Goal: Participate in discussion: Participate in discussion

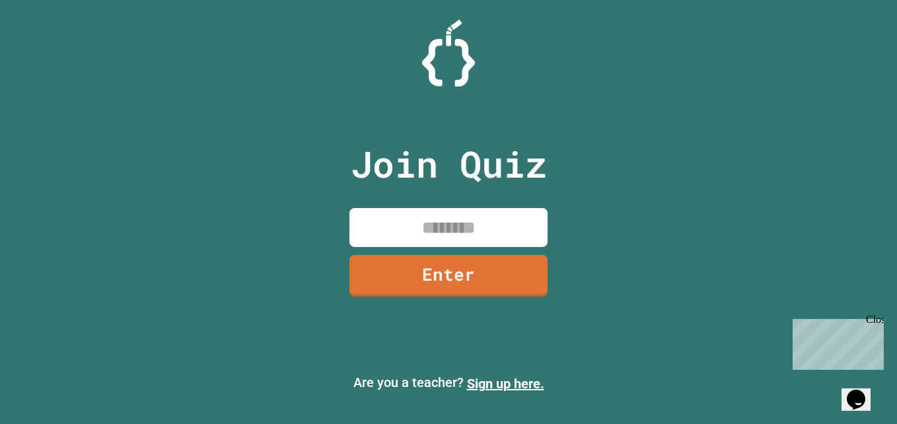
click at [406, 223] on input at bounding box center [448, 227] width 198 height 39
type input "********"
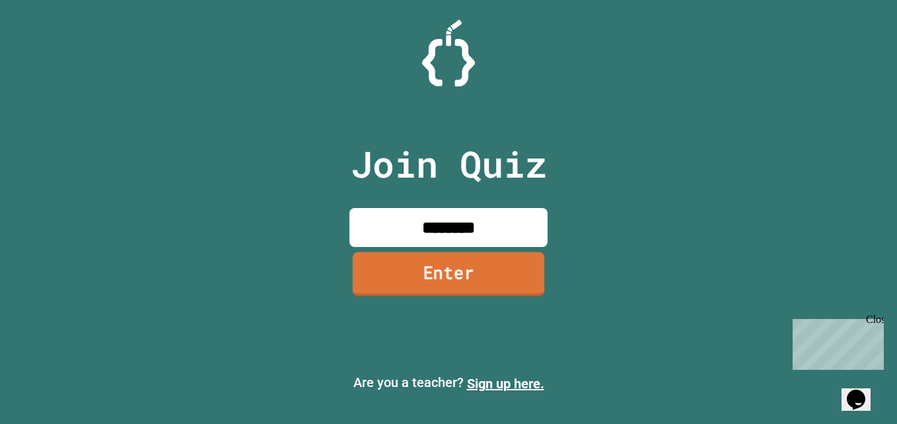
click at [427, 270] on link "Enter" at bounding box center [448, 274] width 191 height 44
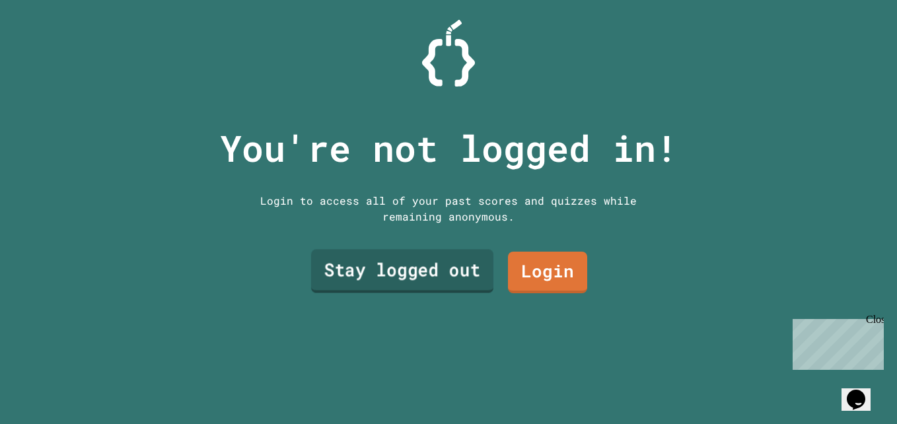
drag, startPoint x: 427, startPoint y: 270, endPoint x: 370, endPoint y: 279, distance: 57.5
click at [370, 279] on link "Stay logged out" at bounding box center [402, 271] width 182 height 44
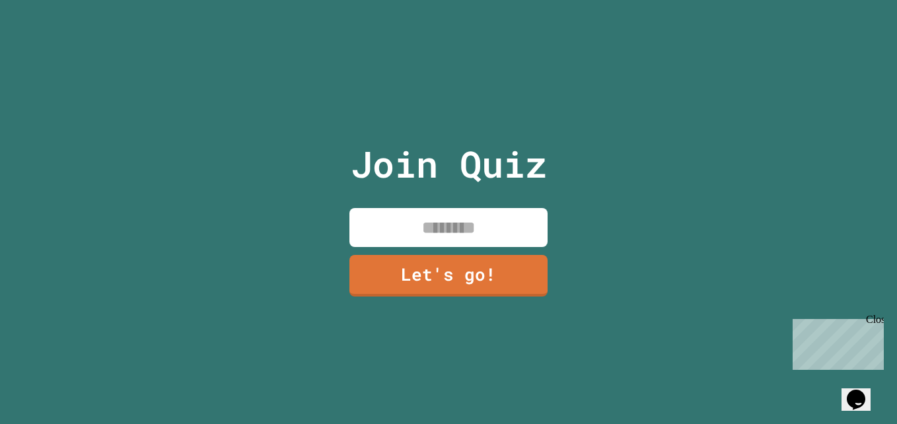
click at [428, 240] on input at bounding box center [448, 227] width 198 height 39
paste input "**"
click at [487, 225] on input "*****" at bounding box center [448, 227] width 198 height 39
paste input "**"
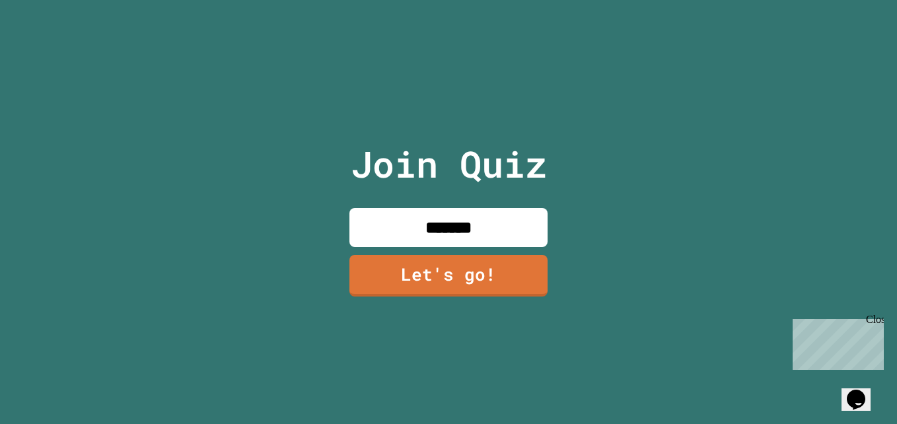
paste input "**"
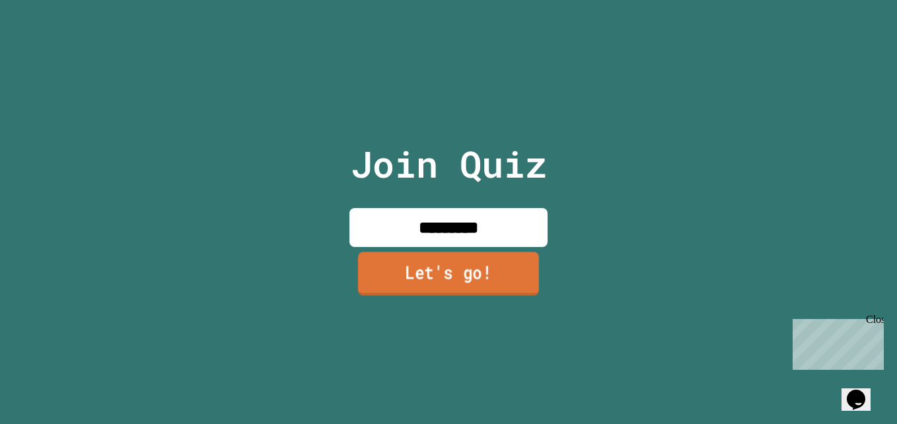
click at [431, 279] on link "Let's go!" at bounding box center [448, 274] width 181 height 44
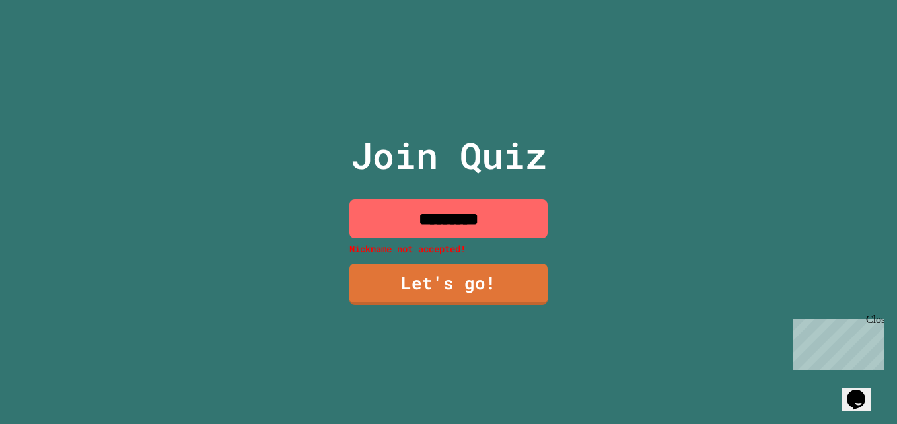
click at [425, 219] on input "*********" at bounding box center [448, 218] width 198 height 39
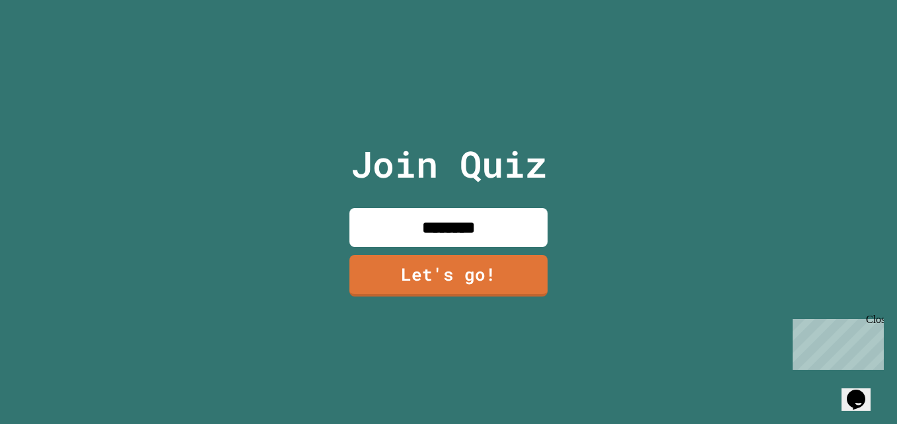
type input "********"
click at [436, 276] on link "Let's go!" at bounding box center [448, 275] width 200 height 42
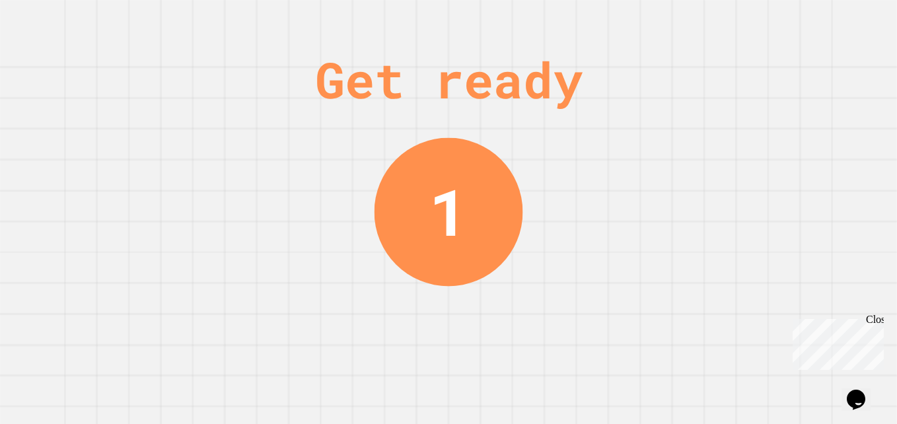
click at [390, 50] on div "Get ready" at bounding box center [448, 79] width 267 height 75
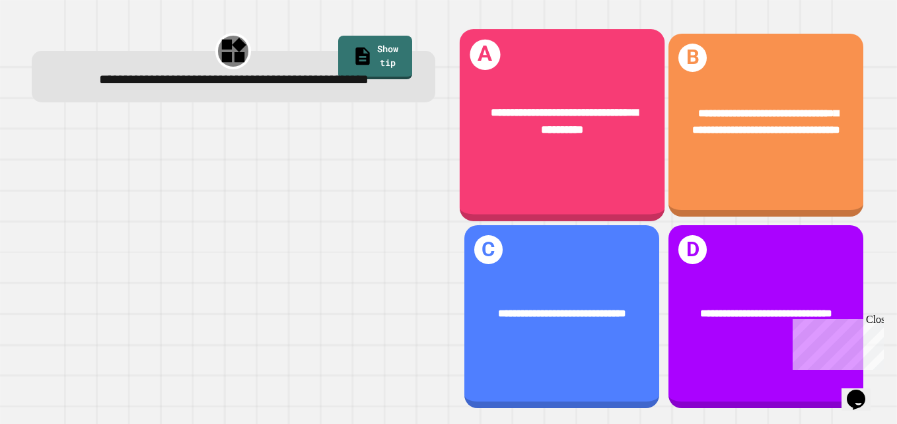
click at [591, 123] on div "**********" at bounding box center [562, 121] width 160 height 34
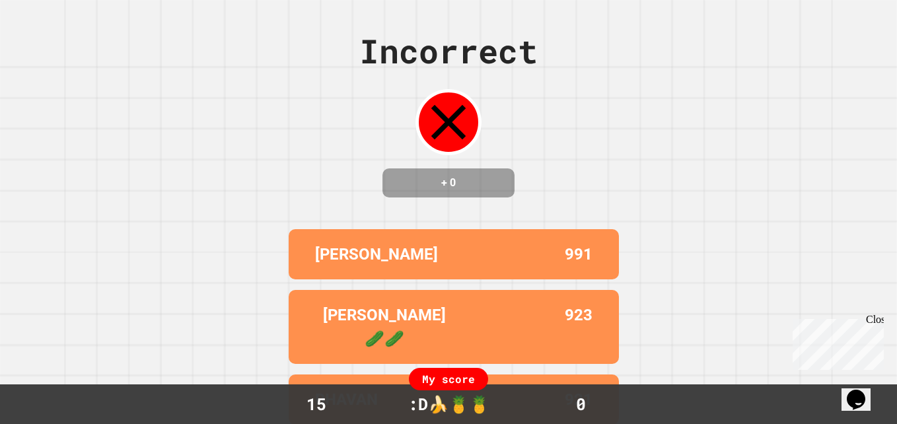
click at [760, 110] on div "Incorrect + 0 [PERSON_NAME] 991 [PERSON_NAME] 🥒🥒 923 BHAVAN 921 ZESZEVEN [PERSO…" at bounding box center [448, 212] width 897 height 424
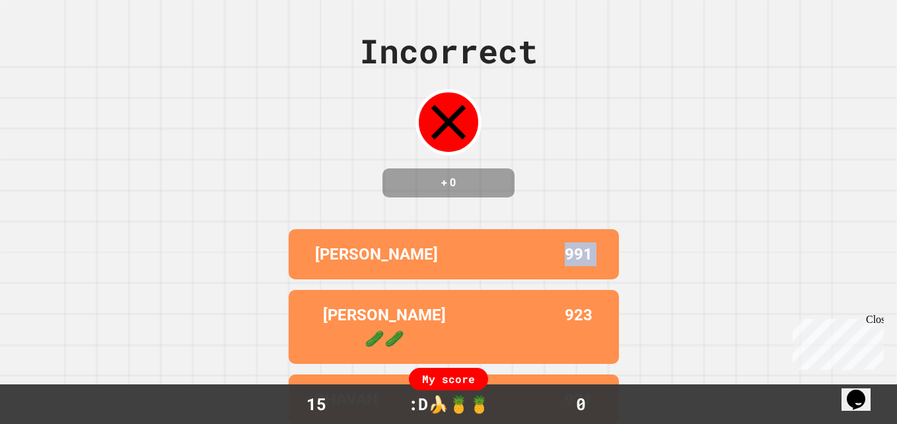
click at [760, 110] on div "Incorrect + 0 [PERSON_NAME] 991 [PERSON_NAME] 🥒🥒 923 BHAVAN 921 ZESZEVEN [PERSO…" at bounding box center [448, 212] width 897 height 424
drag, startPoint x: 760, startPoint y: 110, endPoint x: 759, endPoint y: 116, distance: 6.6
click at [759, 116] on div "Incorrect + 0 [PERSON_NAME] 991 [PERSON_NAME] 🥒🥒 923 BHAVAN 921 ZESZEVEN [PERSO…" at bounding box center [448, 212] width 897 height 424
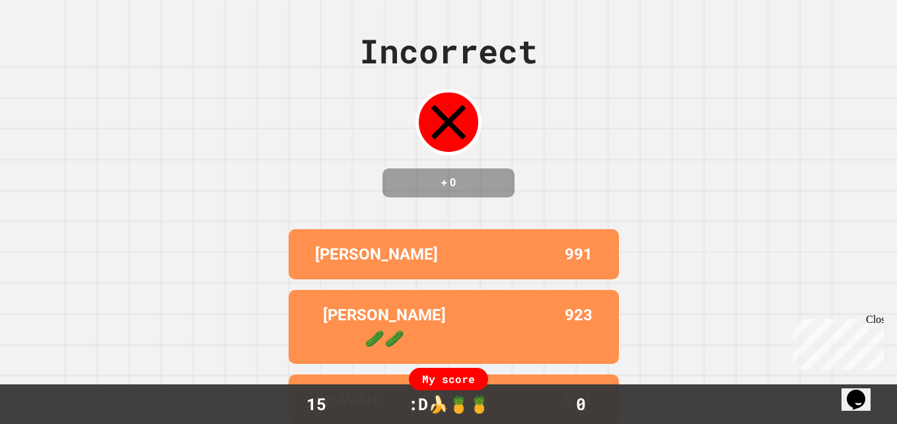
click at [759, 116] on div "Incorrect + 0 [PERSON_NAME] 991 [PERSON_NAME] 🥒🥒 923 BHAVAN 921 ZESZEVEN [PERSO…" at bounding box center [448, 212] width 897 height 424
click at [757, 112] on div "Incorrect + 0 [PERSON_NAME] 991 [PERSON_NAME] 🥒🥒 923 BHAVAN 921 ZESZEVEN [PERSO…" at bounding box center [448, 212] width 897 height 424
click at [551, 278] on div "[PERSON_NAME] 991" at bounding box center [454, 254] width 330 height 50
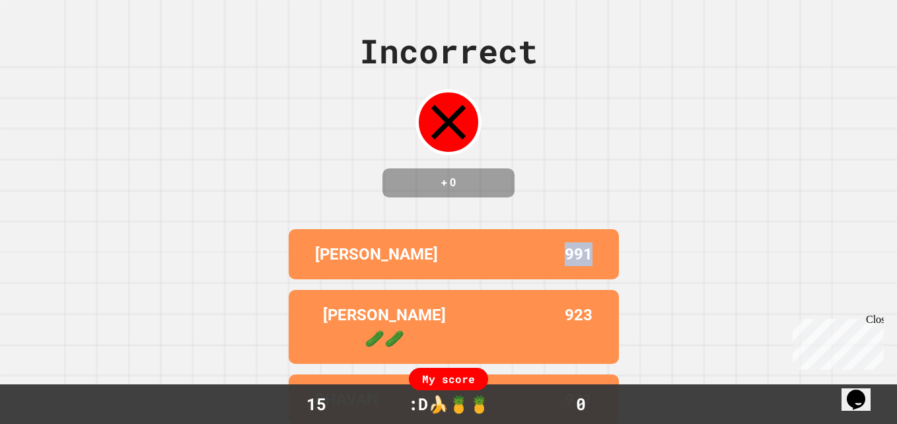
click at [551, 278] on div "[PERSON_NAME] 991" at bounding box center [454, 254] width 330 height 50
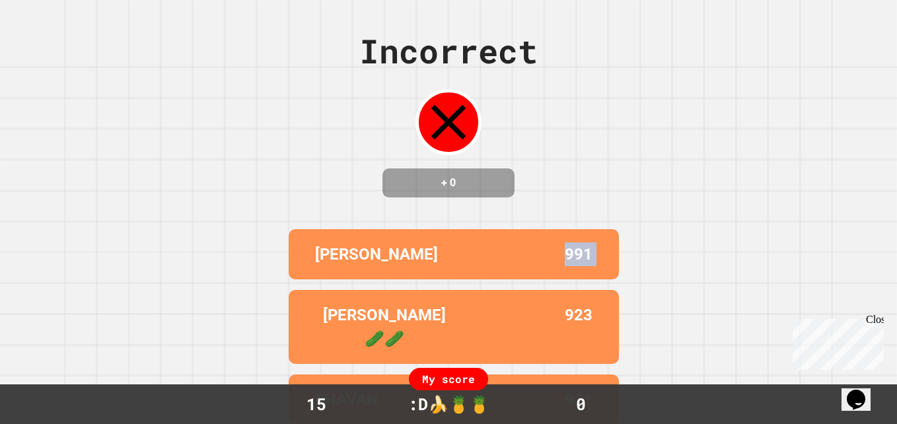
click at [551, 278] on div "[PERSON_NAME] 991" at bounding box center [454, 254] width 330 height 50
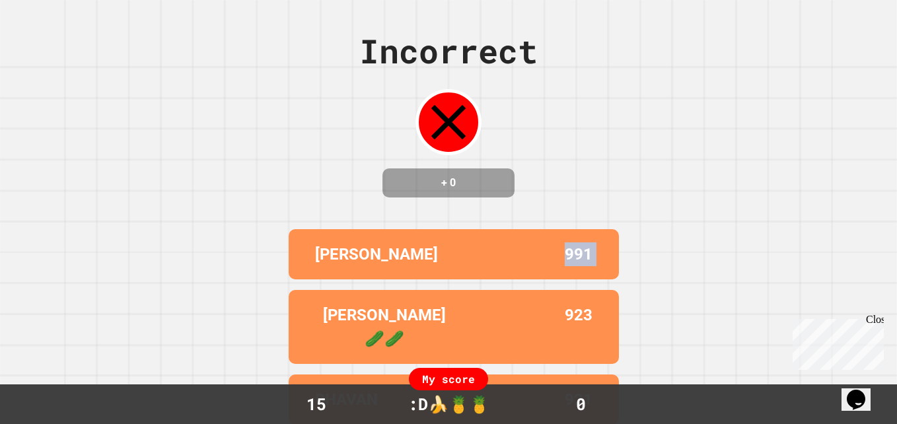
click at [551, 278] on div "[PERSON_NAME] 991" at bounding box center [454, 254] width 330 height 50
click at [598, 252] on div "[PERSON_NAME] 991" at bounding box center [454, 254] width 330 height 50
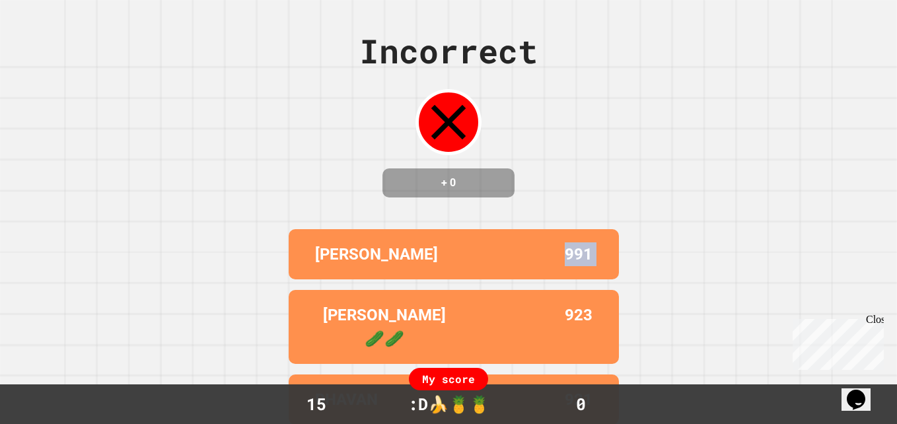
click at [524, 316] on div "923" at bounding box center [523, 327] width 139 height 48
click at [549, 315] on div "923" at bounding box center [523, 327] width 139 height 48
click at [548, 308] on div "[PERSON_NAME] 🥒🥒 923" at bounding box center [454, 327] width 330 height 74
click at [557, 312] on div "[PERSON_NAME] 🥒🥒 923" at bounding box center [454, 327] width 330 height 74
click at [586, 279] on div "[PERSON_NAME] 991" at bounding box center [454, 254] width 330 height 50
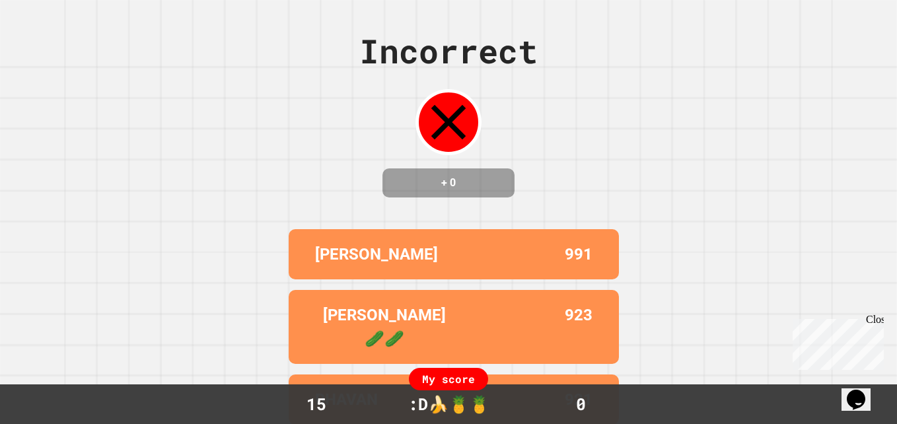
click at [591, 279] on div "[PERSON_NAME] 991" at bounding box center [454, 254] width 330 height 50
click at [589, 279] on div "[PERSON_NAME] 991" at bounding box center [454, 254] width 330 height 50
click at [578, 279] on div "[PERSON_NAME] 991" at bounding box center [454, 254] width 330 height 50
click at [570, 279] on div "[PERSON_NAME] 991" at bounding box center [454, 254] width 330 height 50
click at [585, 266] on p "991" at bounding box center [578, 254] width 28 height 24
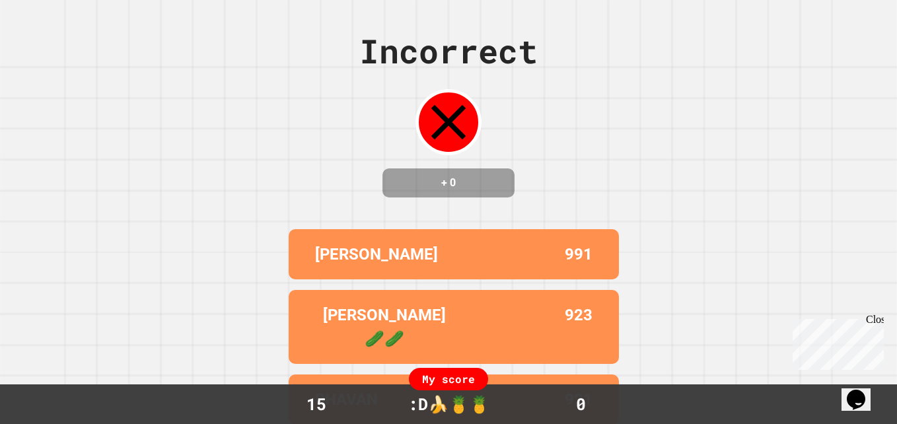
click at [592, 267] on div "[PERSON_NAME] 991" at bounding box center [454, 254] width 330 height 50
click at [596, 268] on div "[PERSON_NAME] 991" at bounding box center [454, 254] width 330 height 50
click at [596, 279] on div "[PERSON_NAME] 991" at bounding box center [454, 254] width 330 height 50
click at [594, 279] on div "[PERSON_NAME] 991" at bounding box center [454, 254] width 330 height 50
click at [587, 279] on div "[PERSON_NAME] 991" at bounding box center [454, 254] width 330 height 50
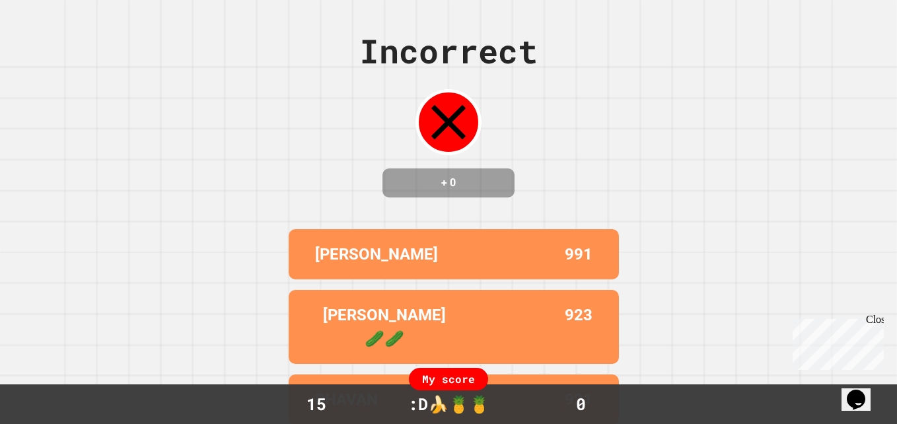
click at [584, 279] on div "[PERSON_NAME] 991" at bounding box center [454, 254] width 330 height 50
click at [568, 333] on p "923" at bounding box center [578, 327] width 28 height 48
click at [577, 324] on p "923" at bounding box center [578, 327] width 28 height 48
click at [578, 317] on p "923" at bounding box center [578, 327] width 28 height 48
click at [564, 319] on p "923" at bounding box center [578, 327] width 28 height 48
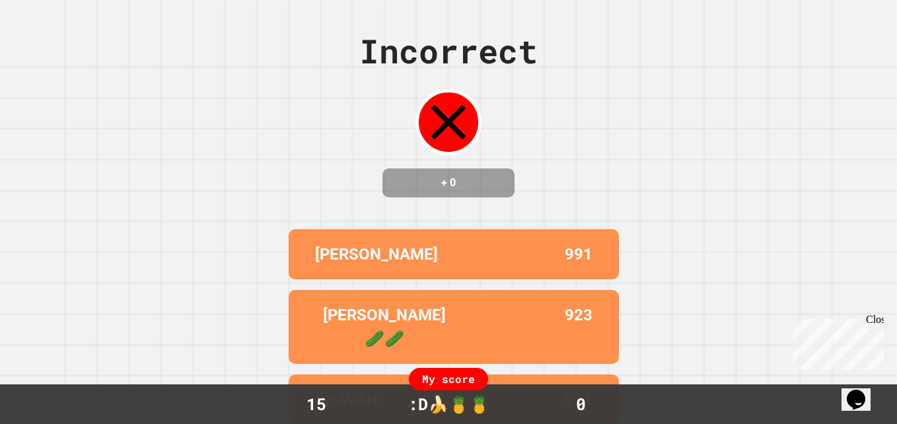
click at [566, 320] on p "923" at bounding box center [578, 327] width 28 height 48
click at [564, 332] on p "923" at bounding box center [578, 327] width 28 height 48
click at [566, 335] on p "923" at bounding box center [578, 327] width 28 height 48
click at [556, 342] on div "[PERSON_NAME] 🥒🥒 923" at bounding box center [454, 327] width 330 height 74
click at [556, 343] on div "[PERSON_NAME] 🥒🥒 923" at bounding box center [454, 327] width 330 height 74
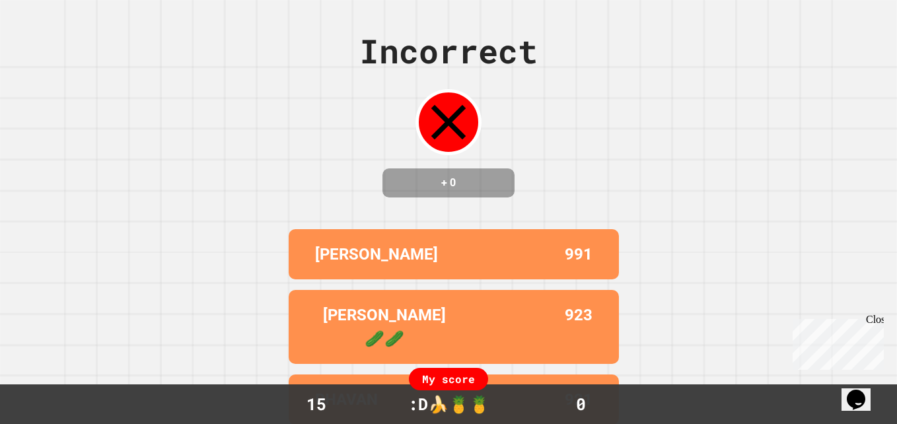
click at [545, 353] on div "[PERSON_NAME] 991 [PERSON_NAME] 🥒🥒 923 BHAVAN 921 ZESZEVEN [PERSON_NAME] 920 AP…" at bounding box center [448, 399] width 330 height 351
click at [557, 345] on div "[PERSON_NAME] 🥒🥒 923" at bounding box center [454, 327] width 330 height 74
click at [551, 352] on div "[PERSON_NAME] 991 [PERSON_NAME] 🥒🥒 923 BHAVAN 921 ZESZEVEN [PERSON_NAME] 920 AP…" at bounding box center [448, 399] width 330 height 351
click at [567, 345] on div "[PERSON_NAME] 🥒🥒 923" at bounding box center [454, 327] width 330 height 74
click at [564, 339] on div "[PERSON_NAME] 🥒🥒 923" at bounding box center [454, 327] width 330 height 74
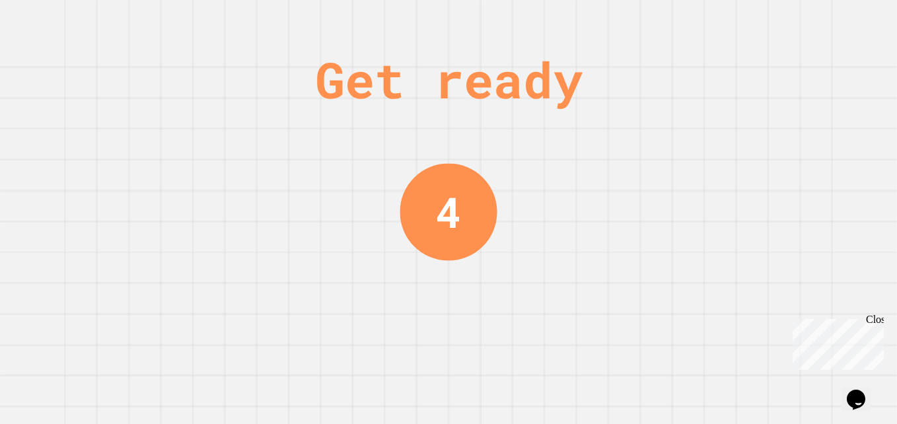
click at [559, 320] on div "Get ready 4" at bounding box center [448, 212] width 897 height 424
click at [564, 318] on div "Get ready 4" at bounding box center [448, 212] width 897 height 424
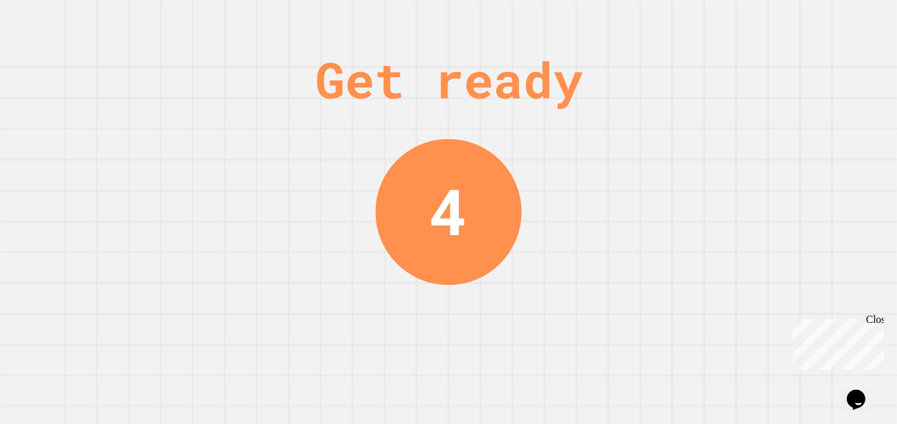
click at [566, 323] on div "Get ready 4" at bounding box center [448, 212] width 897 height 424
click at [571, 327] on div "Get ready 4" at bounding box center [448, 212] width 897 height 424
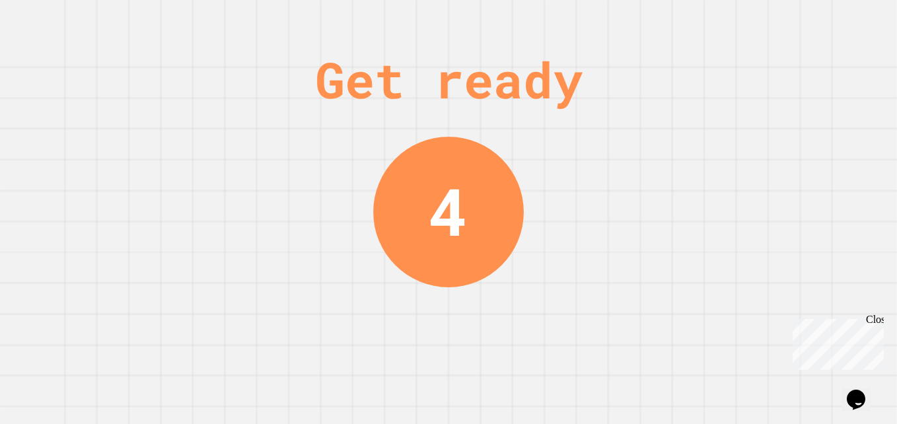
click at [572, 330] on div "Get ready 4" at bounding box center [448, 212] width 897 height 424
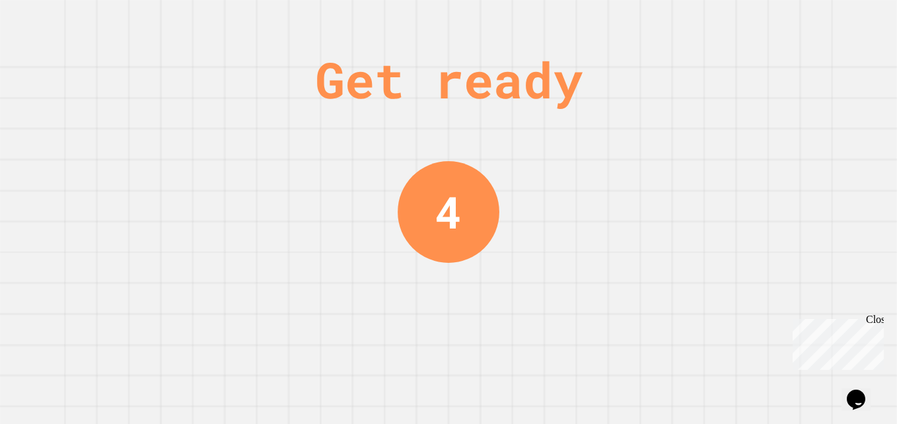
click at [567, 342] on div "Get ready 4" at bounding box center [448, 212] width 897 height 424
click at [570, 353] on div "Get ready 4" at bounding box center [448, 212] width 897 height 424
click at [572, 355] on div "Get ready 3" at bounding box center [448, 212] width 897 height 424
click at [571, 349] on div "Get ready 3" at bounding box center [448, 212] width 897 height 424
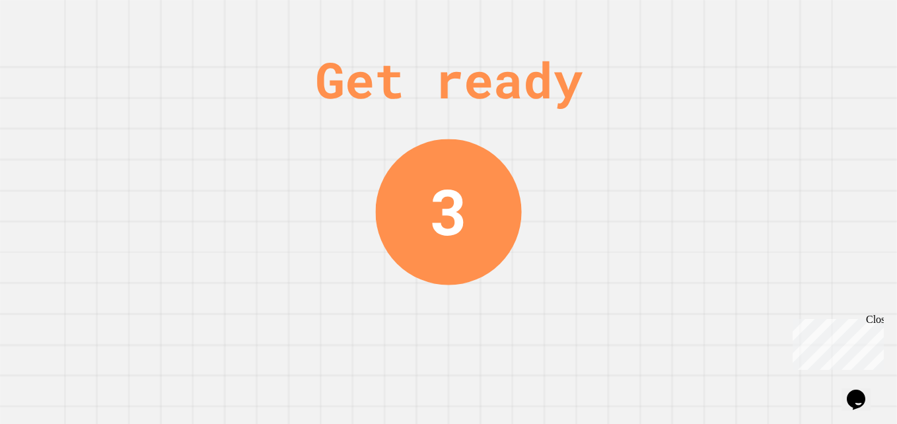
click at [568, 351] on div "Get ready 3" at bounding box center [448, 212] width 897 height 424
click at [561, 358] on div "Get ready 3" at bounding box center [448, 212] width 897 height 424
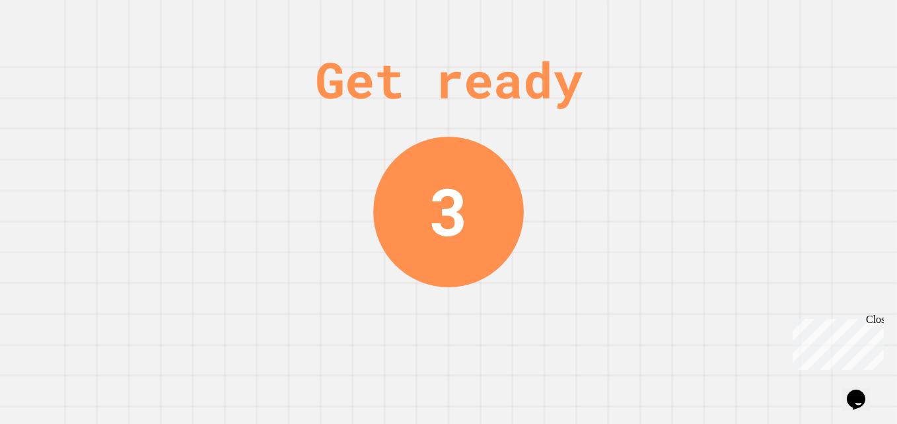
click at [557, 363] on div "Get ready 3" at bounding box center [448, 212] width 897 height 424
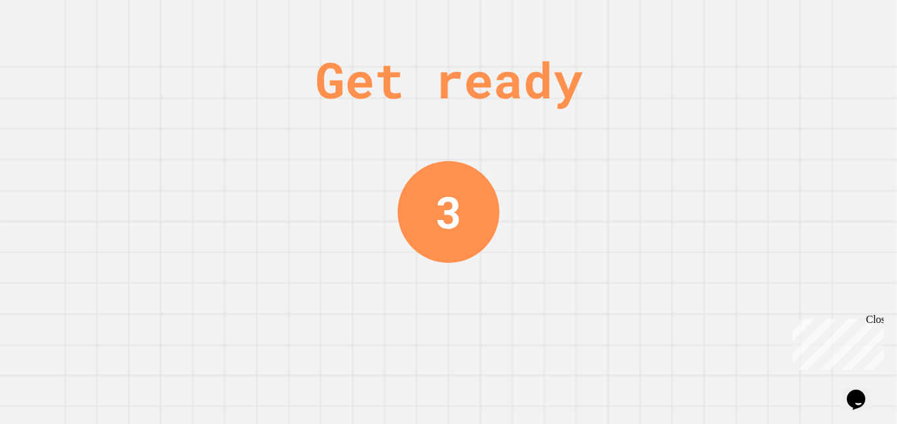
click at [567, 366] on div "Get ready 3" at bounding box center [448, 212] width 897 height 424
click at [563, 374] on div "Get ready 3" at bounding box center [448, 212] width 897 height 424
click at [565, 378] on div "Get ready 2" at bounding box center [448, 212] width 897 height 424
click at [570, 371] on div "Get ready 2" at bounding box center [448, 212] width 897 height 424
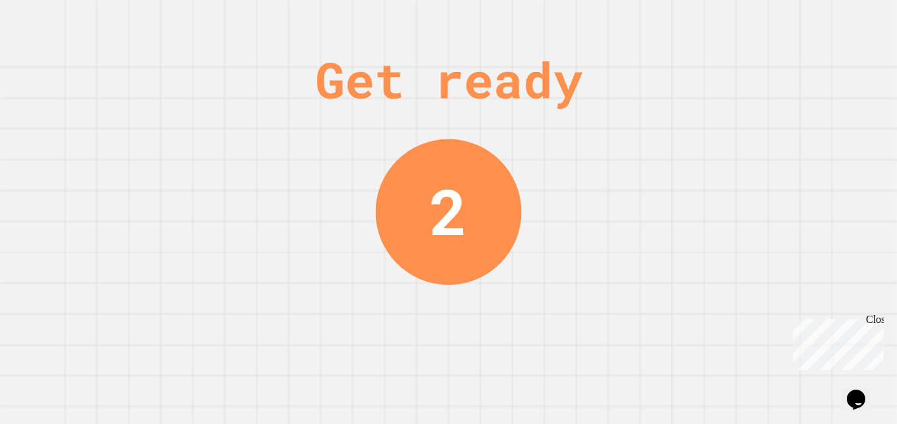
click at [572, 373] on div "Get ready 2" at bounding box center [448, 212] width 897 height 424
click at [587, 368] on div "Get ready 2" at bounding box center [448, 212] width 897 height 424
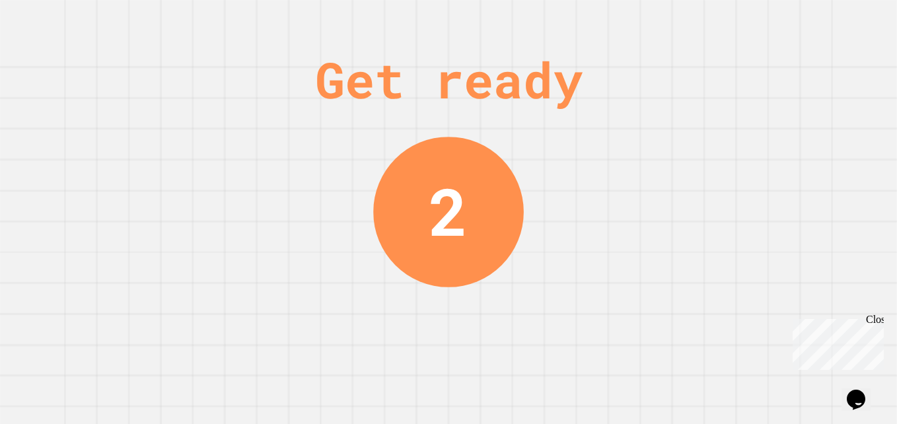
click at [590, 360] on div "Get ready 2" at bounding box center [448, 212] width 897 height 424
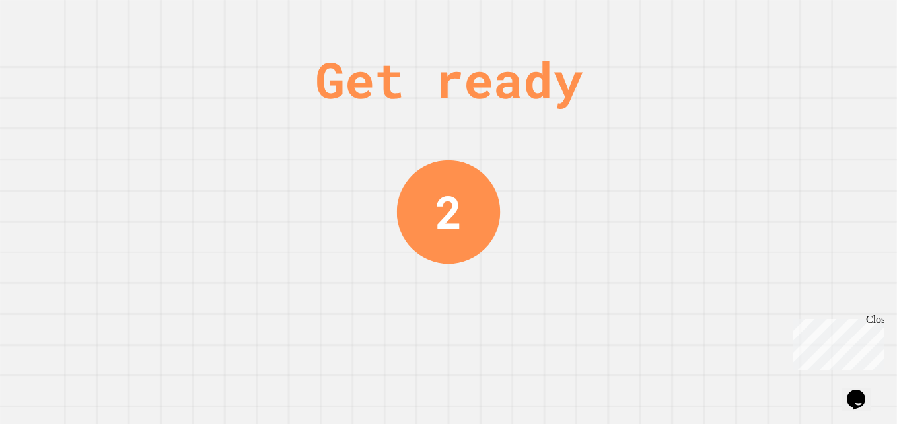
click at [601, 341] on div "Get ready 2" at bounding box center [448, 212] width 897 height 424
click at [600, 344] on div "Get ready 2" at bounding box center [448, 212] width 897 height 424
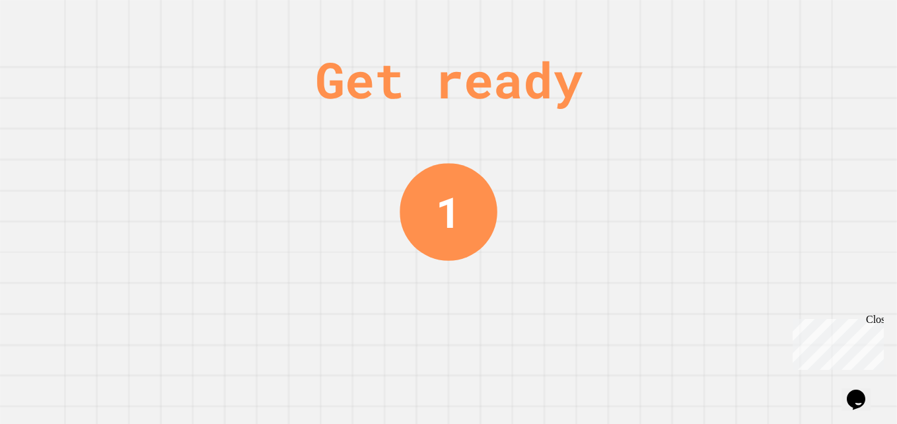
click at [597, 344] on div "Get ready 1" at bounding box center [448, 212] width 897 height 424
click at [597, 353] on div "Get ready 1" at bounding box center [448, 212] width 897 height 424
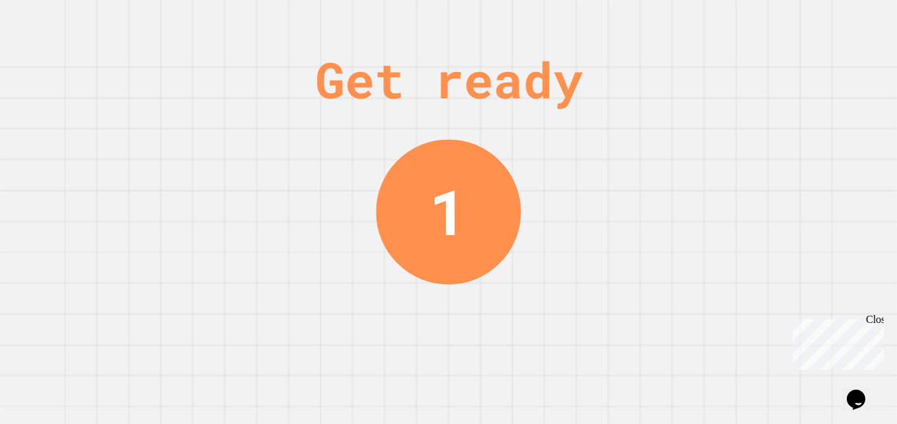
click at [593, 358] on div "Get ready 1" at bounding box center [448, 212] width 897 height 424
click at [596, 353] on div "Get ready 1" at bounding box center [448, 212] width 897 height 424
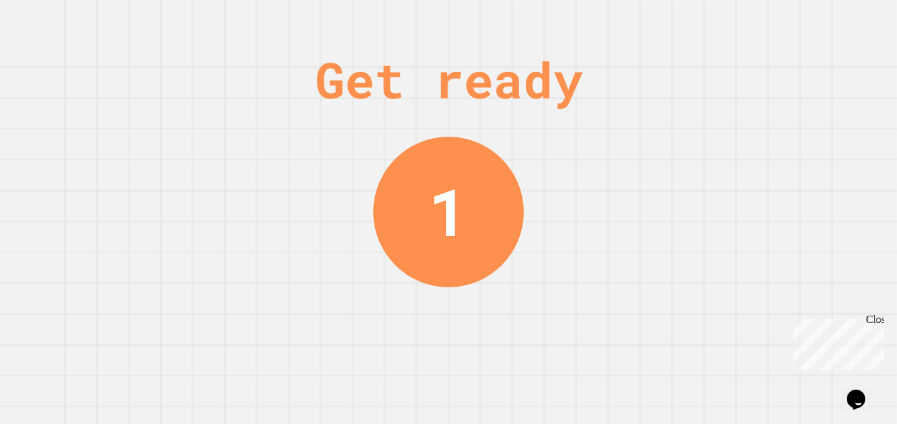
click at [594, 357] on div "Get ready 1" at bounding box center [448, 212] width 897 height 424
click at [595, 356] on div "Get ready 1" at bounding box center [448, 212] width 897 height 424
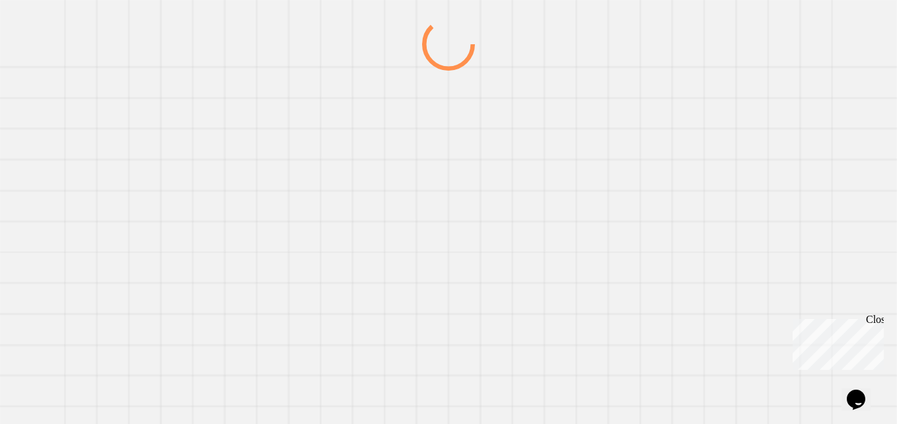
click at [585, 342] on div at bounding box center [448, 221] width 861 height 406
click at [574, 345] on div at bounding box center [448, 221] width 861 height 406
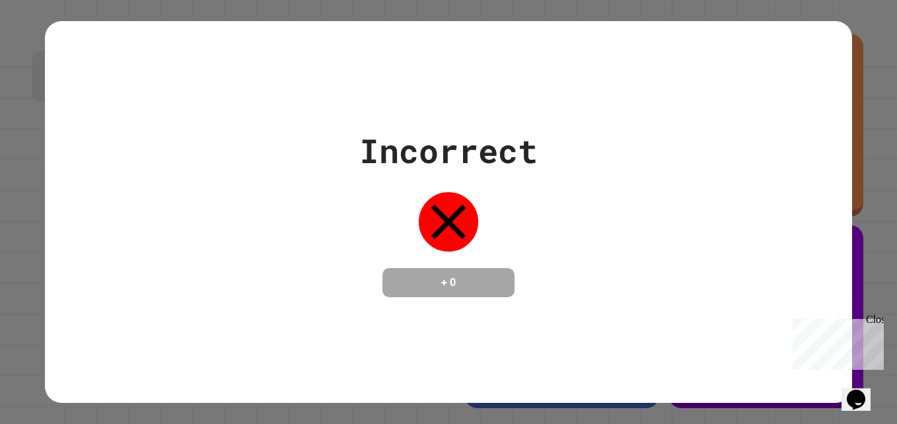
click at [580, 343] on div "Incorrect + 0" at bounding box center [448, 212] width 807 height 382
click at [584, 343] on div "Incorrect + 0" at bounding box center [448, 212] width 807 height 382
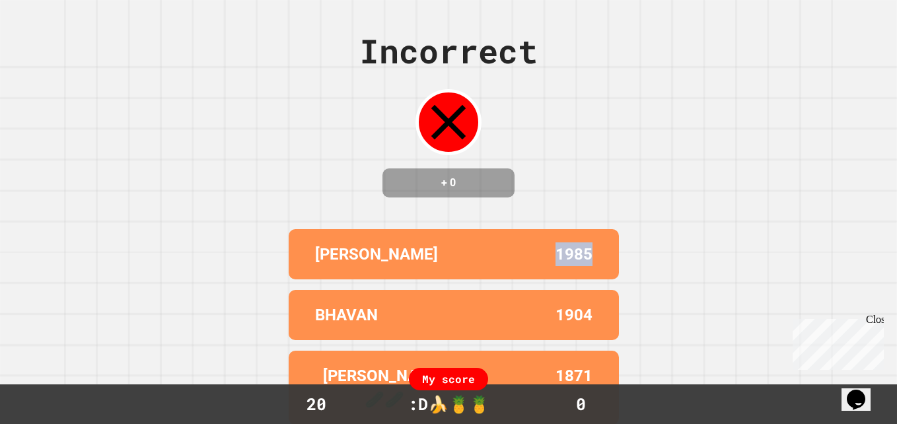
click at [582, 279] on div "[PERSON_NAME] 1985" at bounding box center [454, 254] width 330 height 50
click at [578, 266] on p "1985" at bounding box center [573, 254] width 37 height 24
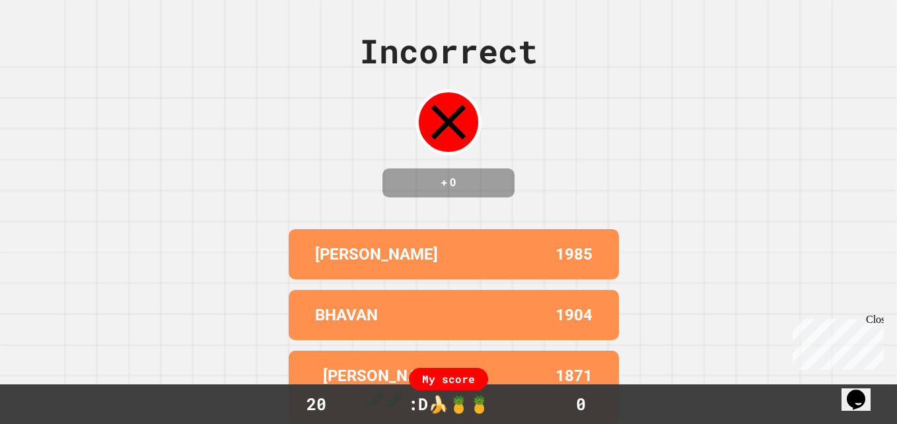
click at [577, 279] on div "[PERSON_NAME] 1985" at bounding box center [454, 254] width 330 height 50
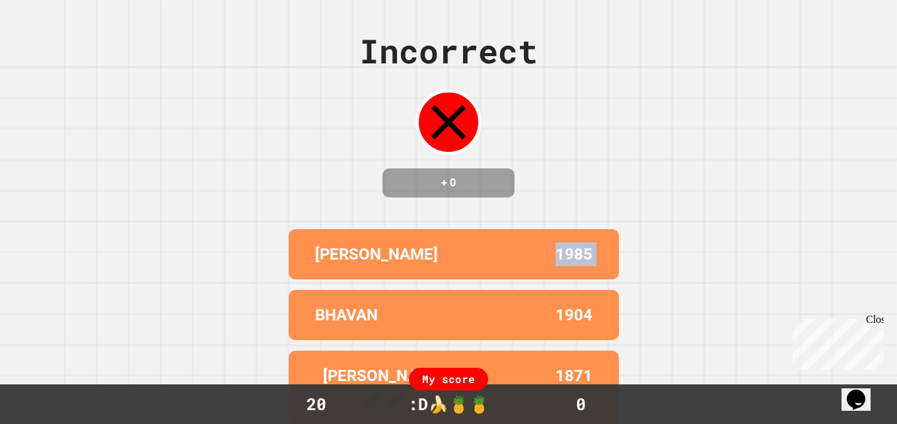
click at [577, 279] on div "[PERSON_NAME] 1985" at bounding box center [454, 254] width 330 height 50
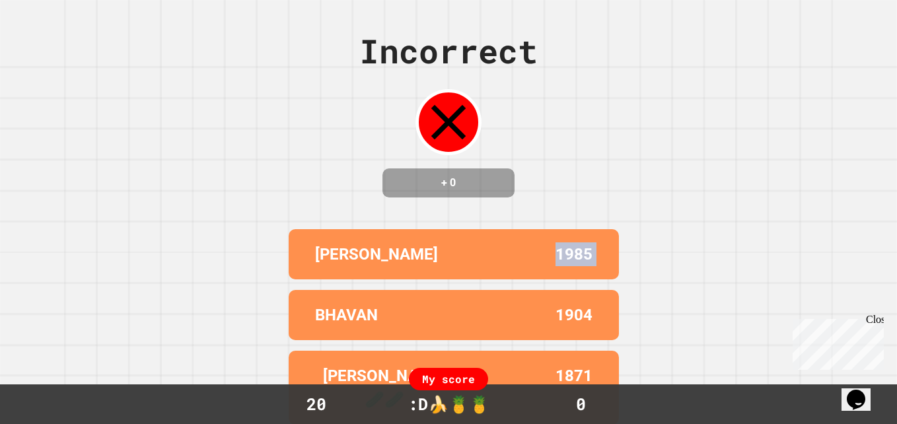
click at [577, 279] on div "[PERSON_NAME] 1985" at bounding box center [454, 254] width 330 height 50
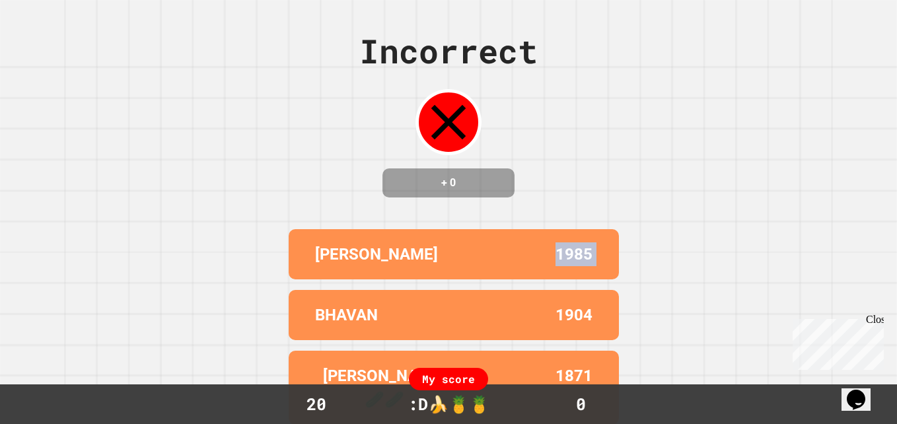
click at [577, 279] on div "[PERSON_NAME] 1985" at bounding box center [454, 254] width 330 height 50
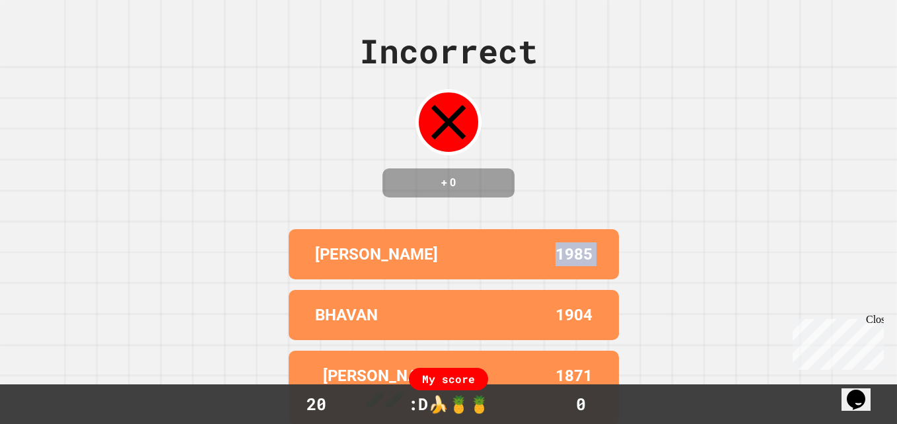
click at [577, 279] on div "[PERSON_NAME] 1985" at bounding box center [454, 254] width 330 height 50
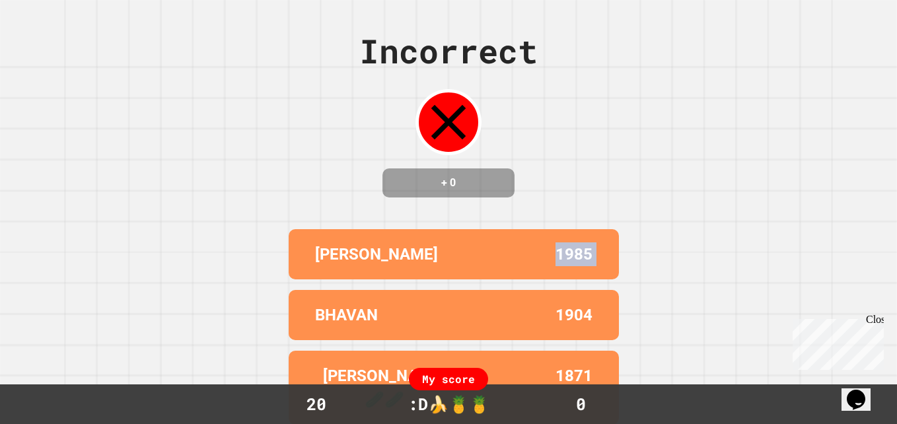
click at [577, 279] on div "[PERSON_NAME] 1985" at bounding box center [454, 254] width 330 height 50
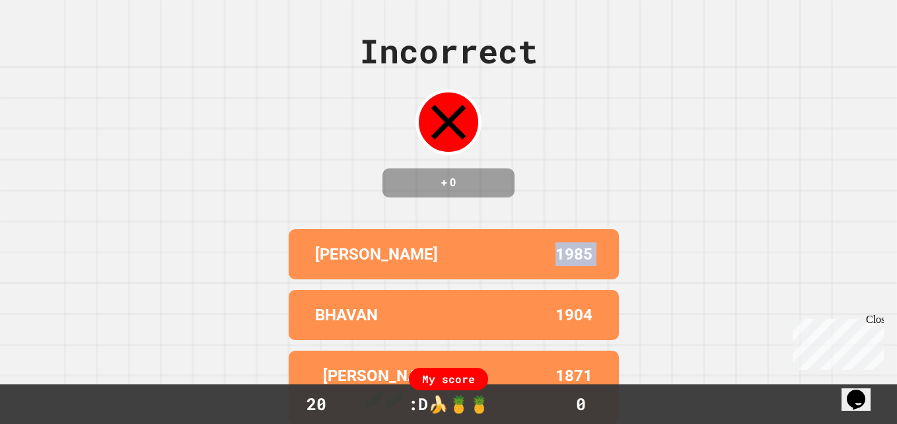
click at [577, 279] on div "[PERSON_NAME] 1985" at bounding box center [454, 254] width 330 height 50
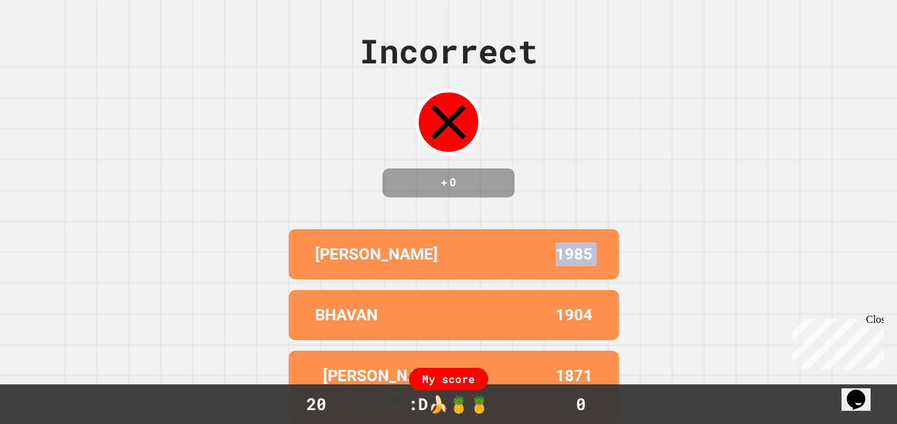
click at [577, 279] on div "[PERSON_NAME] 1985" at bounding box center [454, 254] width 330 height 50
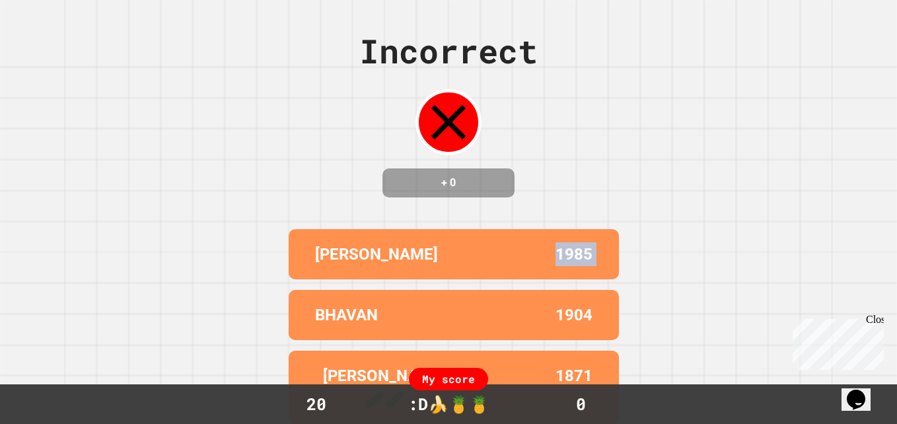
click at [577, 279] on div "[PERSON_NAME] 1985" at bounding box center [454, 254] width 330 height 50
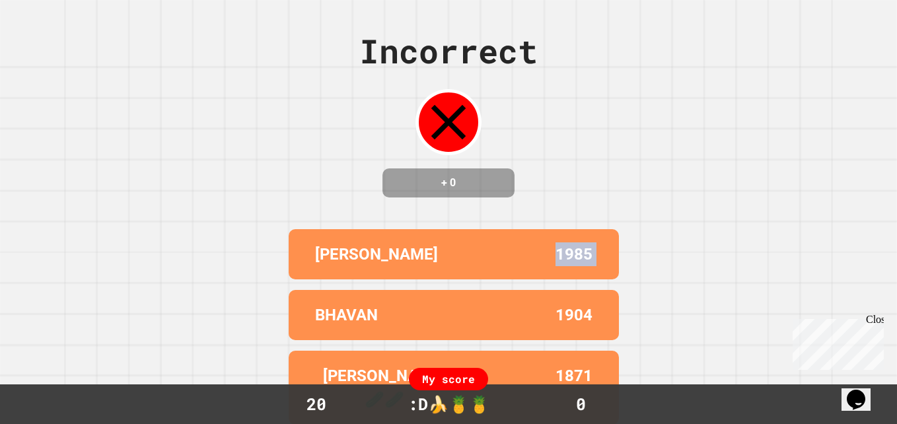
click at [577, 279] on div "[PERSON_NAME] 1985" at bounding box center [454, 254] width 330 height 50
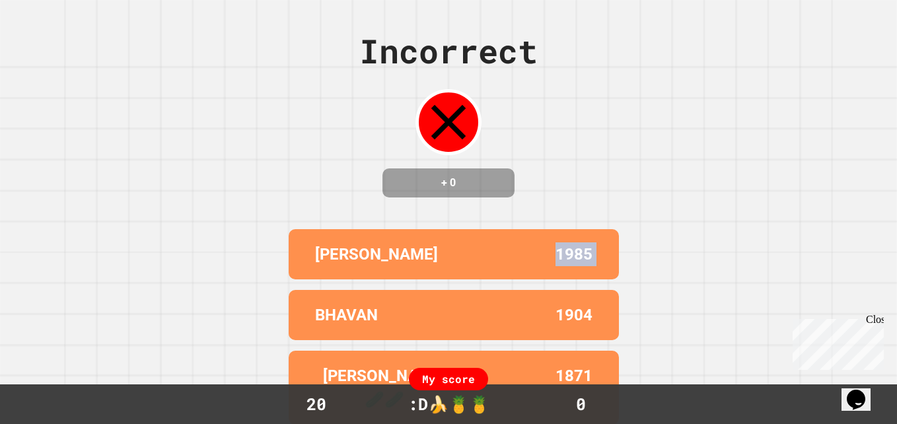
click at [577, 279] on div "[PERSON_NAME] 1985" at bounding box center [454, 254] width 330 height 50
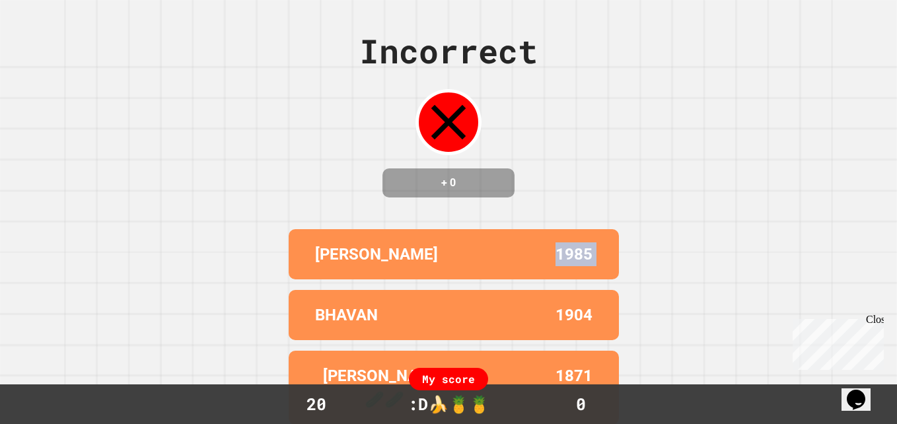
click at [577, 279] on div "[PERSON_NAME] 1985" at bounding box center [454, 254] width 330 height 50
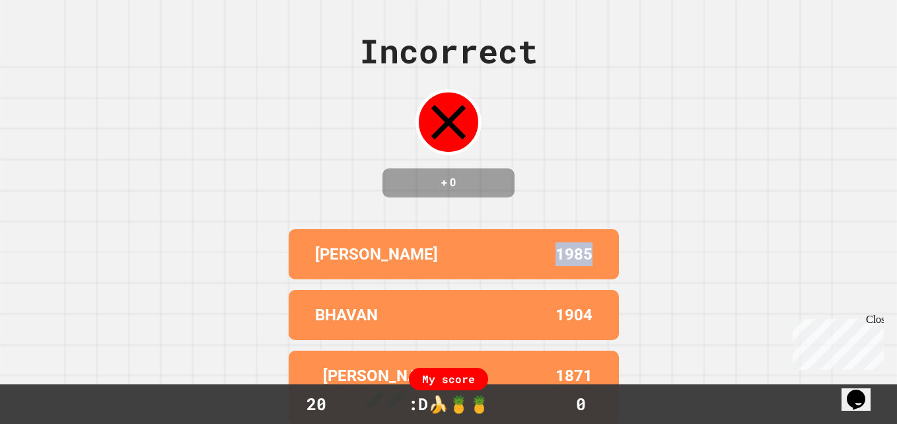
click at [577, 279] on div "[PERSON_NAME] 1985" at bounding box center [454, 254] width 330 height 50
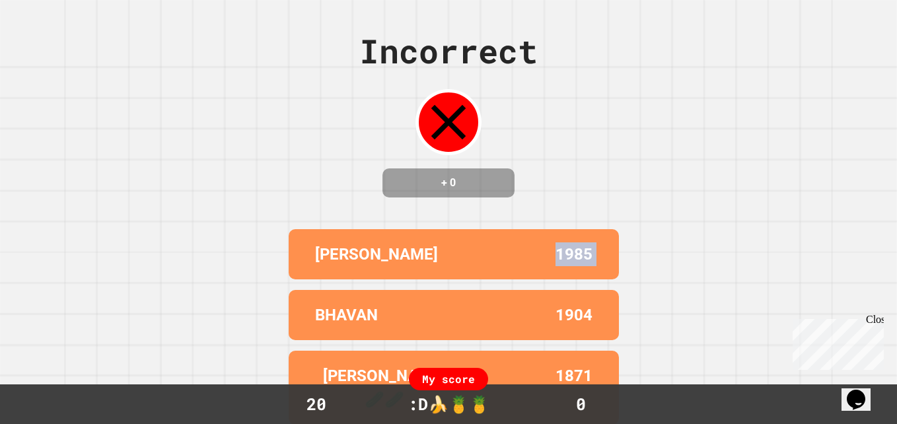
click at [577, 279] on div "[PERSON_NAME] 1985" at bounding box center [454, 254] width 330 height 50
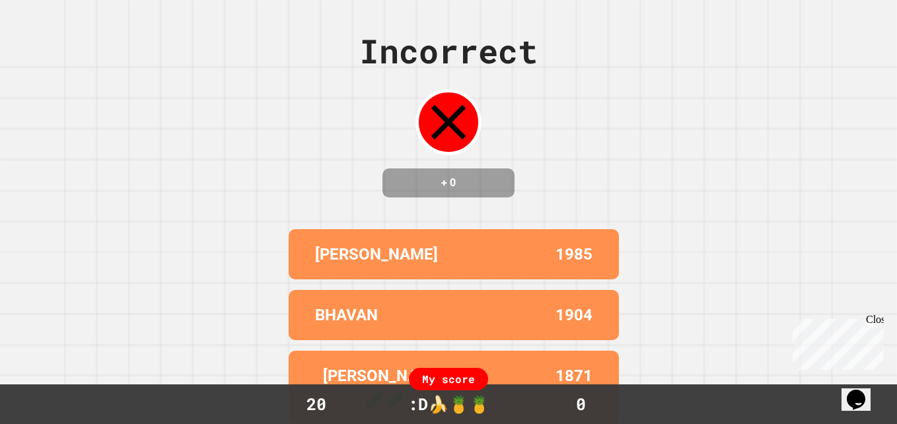
click at [577, 279] on div "[PERSON_NAME] 1985" at bounding box center [454, 254] width 330 height 50
click at [580, 279] on div "[PERSON_NAME] 1985" at bounding box center [454, 254] width 330 height 50
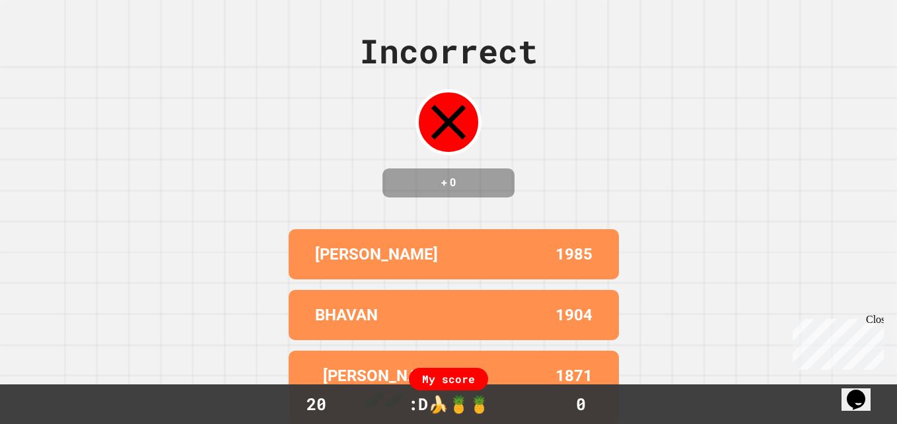
click at [580, 279] on div "[PERSON_NAME] 1985" at bounding box center [454, 254] width 330 height 50
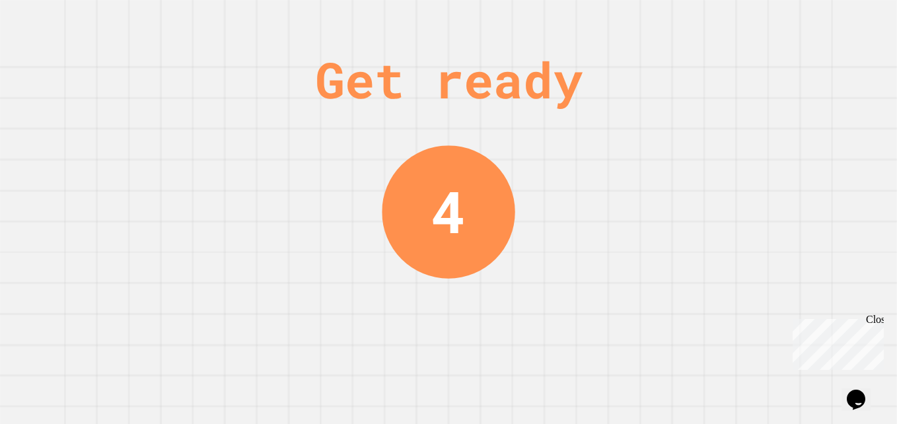
click at [578, 305] on div "Get ready 4" at bounding box center [448, 212] width 897 height 424
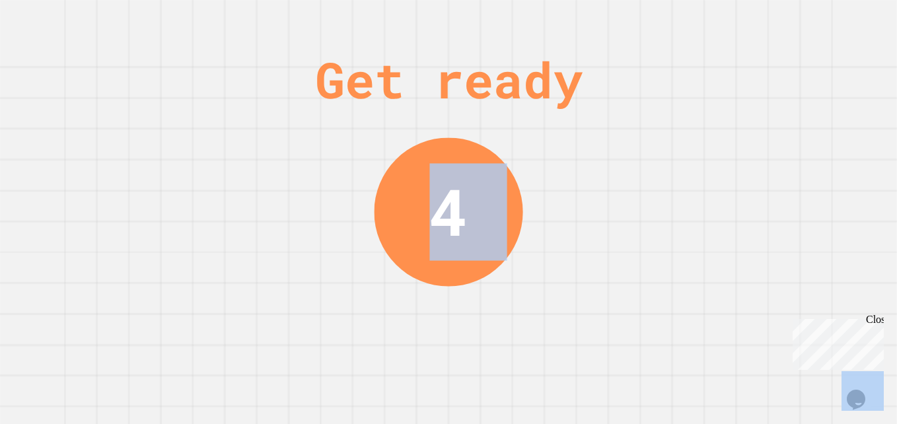
click at [578, 305] on div "Get ready 4" at bounding box center [448, 212] width 897 height 424
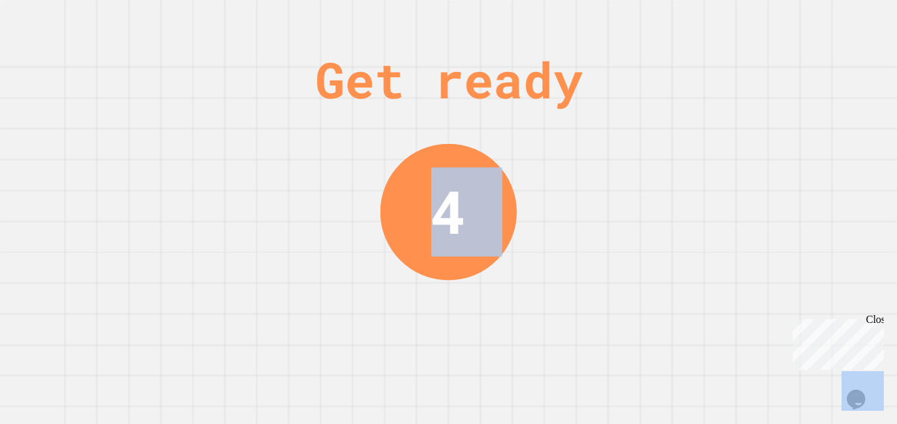
click at [578, 305] on div "Get ready 4" at bounding box center [448, 212] width 897 height 424
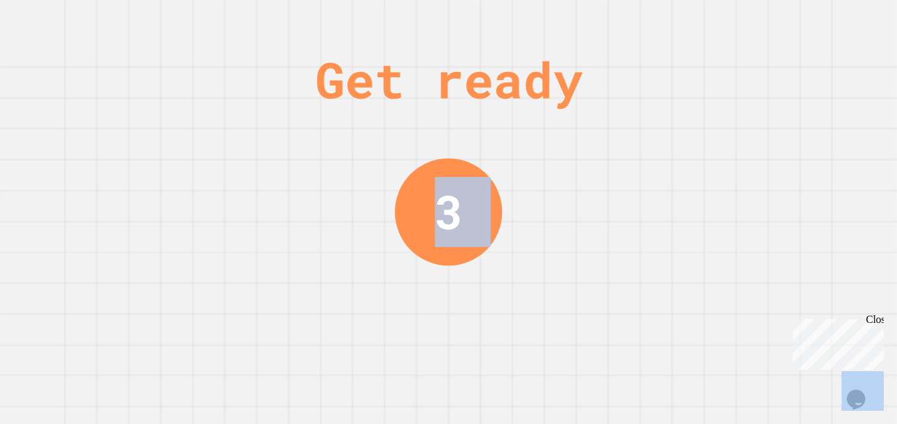
click at [578, 305] on div "Get ready 3" at bounding box center [448, 212] width 897 height 424
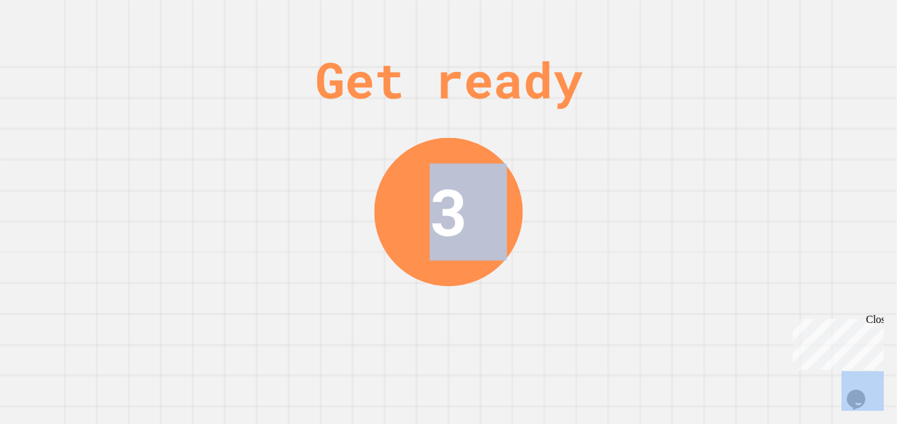
click at [578, 305] on div "Get ready 3" at bounding box center [448, 212] width 897 height 424
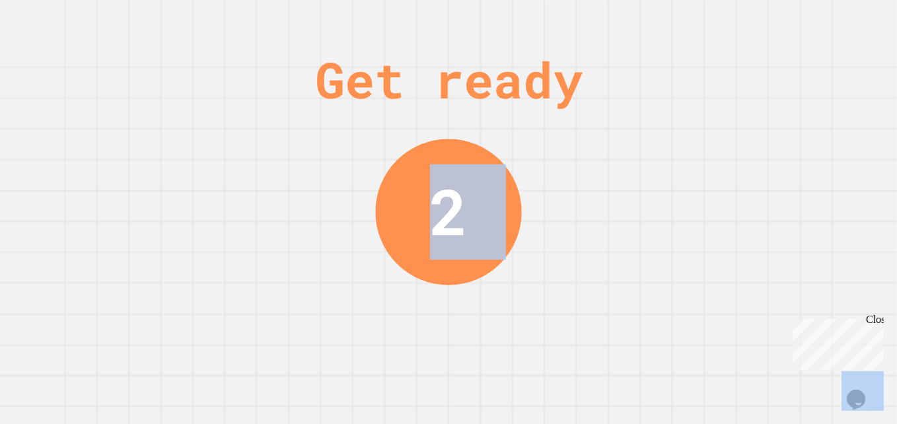
click at [568, 351] on div "Get ready 2" at bounding box center [448, 212] width 897 height 424
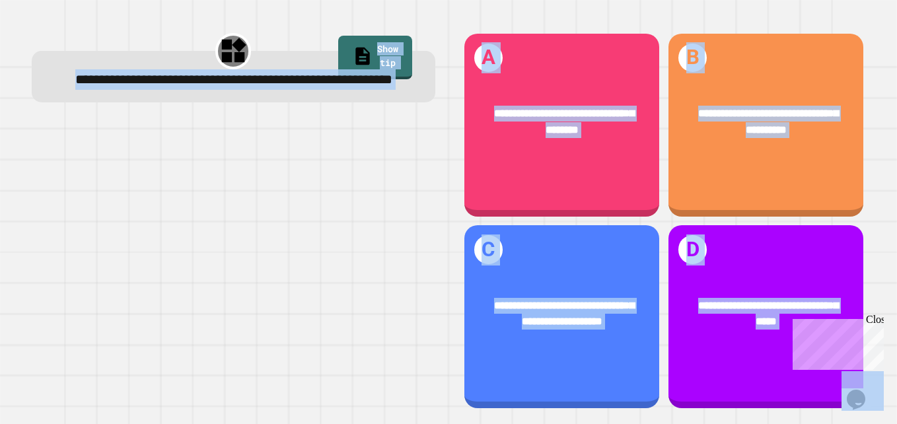
drag, startPoint x: 568, startPoint y: 351, endPoint x: 462, endPoint y: 320, distance: 110.1
click at [464, 320] on div "**********" at bounding box center [561, 313] width 195 height 75
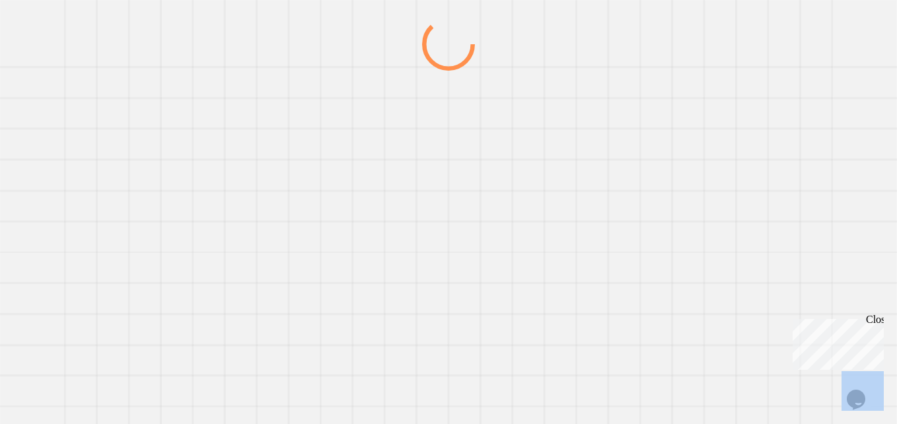
drag, startPoint x: 462, startPoint y: 320, endPoint x: 534, endPoint y: 333, distance: 73.2
click at [0, 0] on div at bounding box center [0, 0] width 0 height 0
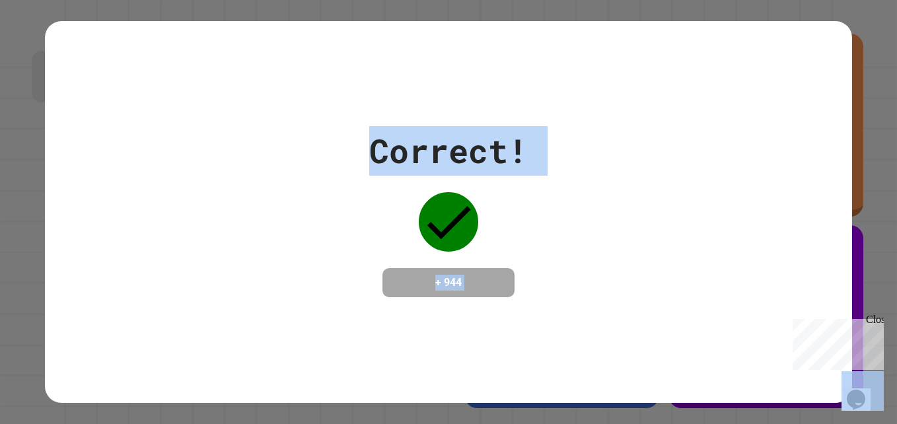
click at [534, 333] on div "Correct! + 944" at bounding box center [448, 212] width 807 height 382
drag, startPoint x: 534, startPoint y: 333, endPoint x: 630, endPoint y: 163, distance: 194.8
click at [534, 333] on div "Correct! + 944" at bounding box center [448, 212] width 807 height 382
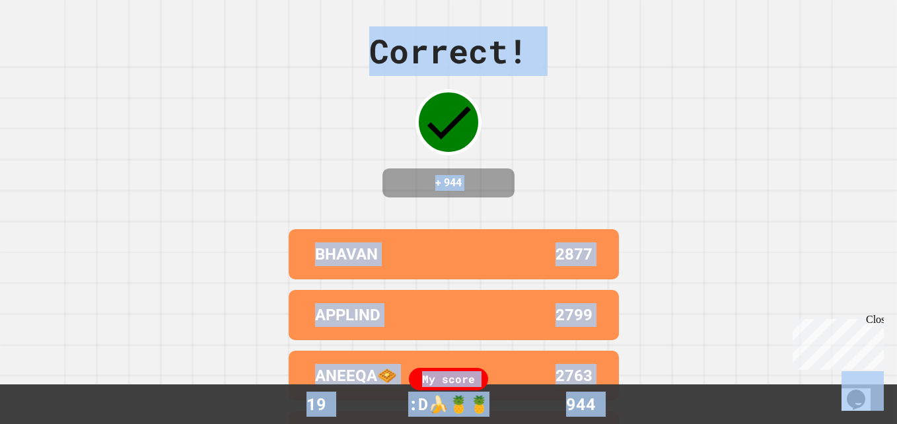
click at [641, 149] on div "Correct! + 944 BHAVAN 2877 APPLIND 2799 ANEEQA🧇 2763 NOTLASTMINUTE 2750 [PERSON…" at bounding box center [448, 212] width 897 height 424
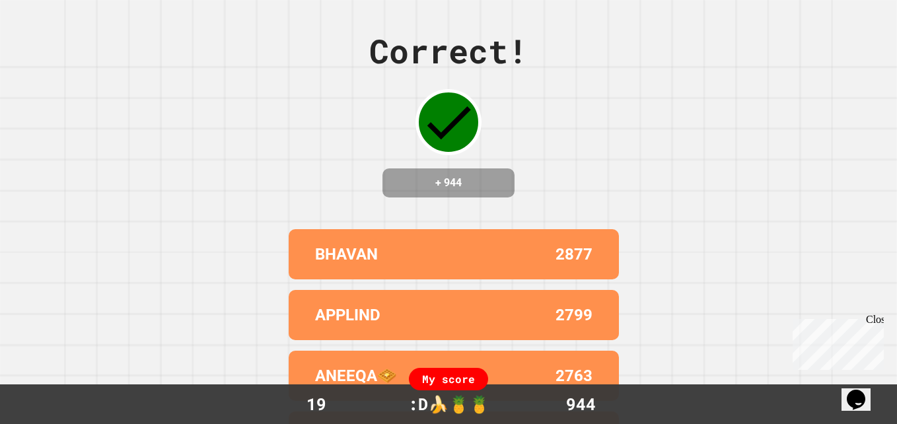
scroll to position [125, 0]
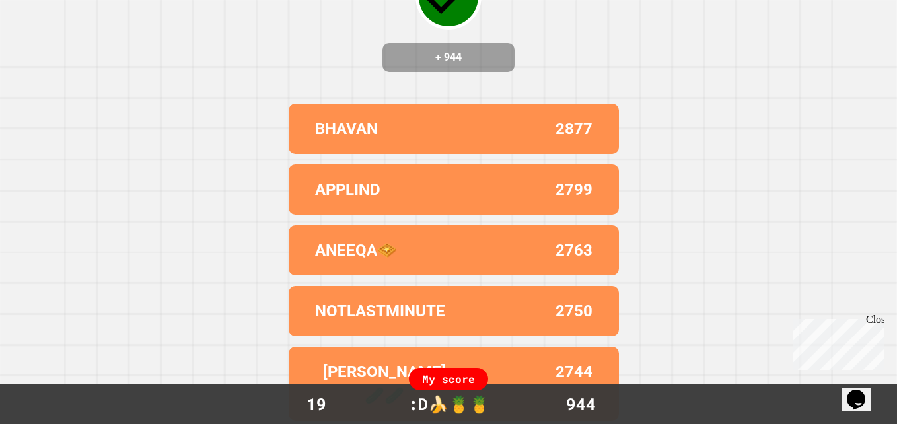
click at [684, 310] on div "Correct! + 944 BHAVAN 2877 APPLIND 2799 ANEEQA🧇 2763 NOTLASTMINUTE 2750 [PERSON…" at bounding box center [448, 212] width 897 height 424
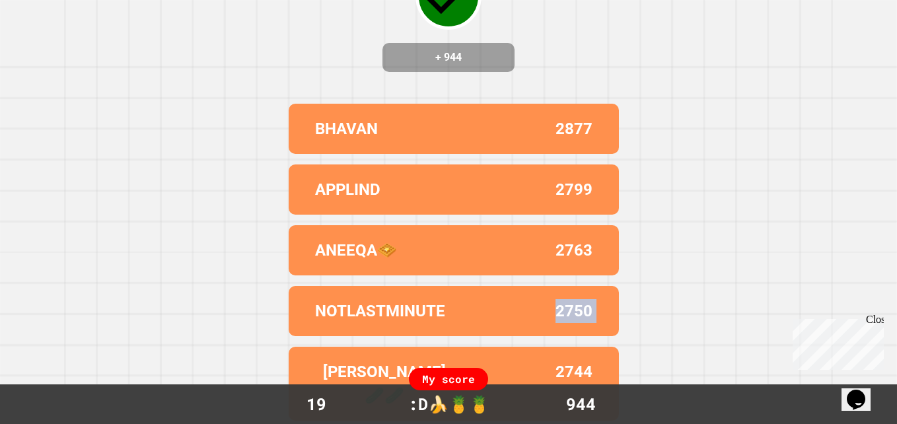
click at [684, 310] on div "Correct! + 944 BHAVAN 2877 APPLIND 2799 ANEEQA🧇 2763 NOTLASTMINUTE 2750 [PERSON…" at bounding box center [448, 212] width 897 height 424
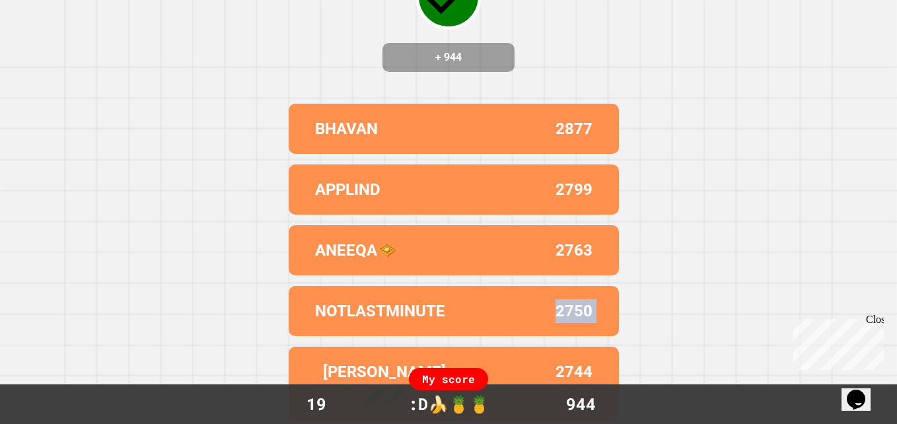
click at [684, 310] on div "Correct! + 944 BHAVAN 2877 APPLIND 2799 ANEEQA🧇 2763 NOTLASTMINUTE 2750 [PERSON…" at bounding box center [448, 212] width 897 height 424
click at [712, 281] on div "Correct! + 944 BHAVAN 2877 APPLIND 2799 ANEEQA🧇 2763 NOTLASTMINUTE 2750 [PERSON…" at bounding box center [448, 87] width 897 height 424
click at [718, 314] on div "Correct! + 944 BHAVAN 2877 APPLIND 2799 ANEEQA🧇 2763 NOTLASTMINUTE 2750 [PERSON…" at bounding box center [448, 212] width 897 height 424
click at [695, 323] on div "Correct! + 944 BHAVAN 2877 APPLIND 2799 ANEEQA🧇 2763 NOTLASTMINUTE 2750 [PERSON…" at bounding box center [448, 212] width 897 height 424
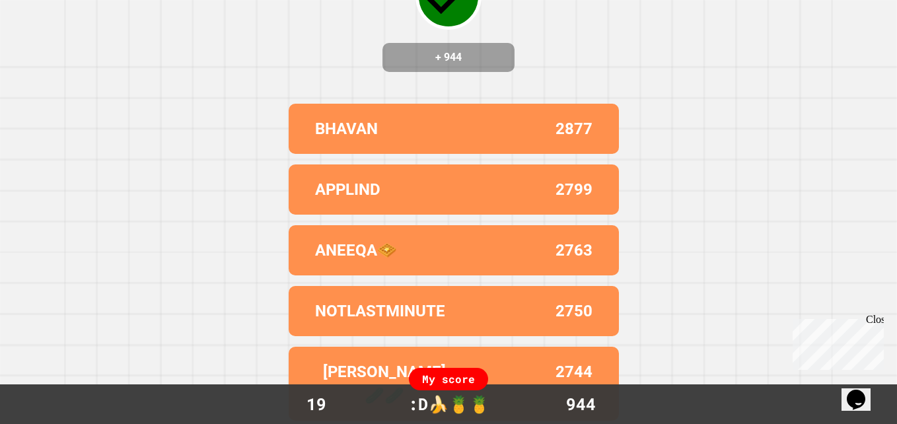
click at [683, 322] on div "Correct! + 944 BHAVAN 2877 APPLIND 2799 ANEEQA🧇 2763 NOTLASTMINUTE 2750 [PERSON…" at bounding box center [448, 212] width 897 height 424
click at [673, 331] on div "Correct! + 944 BHAVAN 2877 APPLIND 2799 ANEEQA🧇 2763 NOTLASTMINUTE 2750 [PERSON…" at bounding box center [448, 212] width 897 height 424
click at [673, 297] on div "Correct! + 944 BHAVAN 2877 APPLIND 2799 ANEEQA🧇 2763 NOTLASTMINUTE 2750 [PERSON…" at bounding box center [448, 212] width 897 height 424
click at [747, 261] on div "Correct! + 944 BHAVAN 2877 APPLIND 2799 ANEEQA🧇 2763 NOTLASTMINUTE 2750 [PERSON…" at bounding box center [448, 87] width 897 height 424
click at [722, 283] on div "Correct! + 944 BHAVAN 2877 APPLIND 2799 ANEEQA🧇 2763 NOTLASTMINUTE 2750 [PERSON…" at bounding box center [448, 87] width 897 height 424
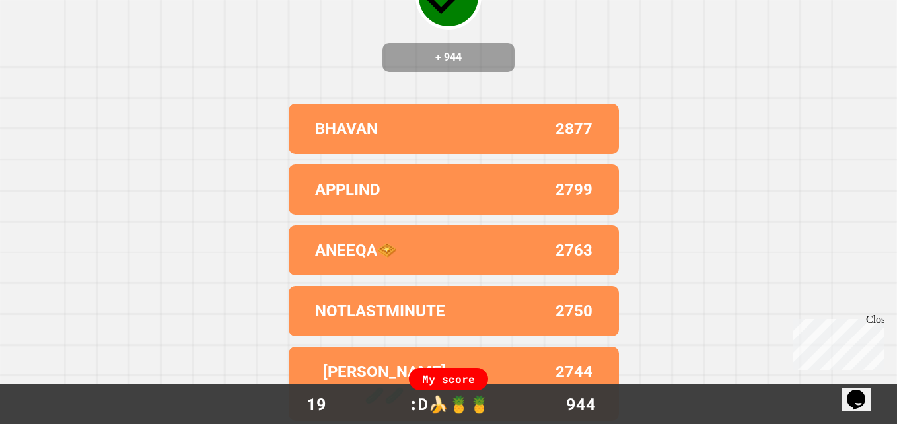
click at [732, 298] on div "Correct! + 944 BHAVAN 2877 APPLIND 2799 ANEEQA🧇 2763 NOTLASTMINUTE 2750 [PERSON…" at bounding box center [448, 212] width 897 height 424
click at [744, 294] on div "Correct! + 944 BHAVAN 2877 APPLIND 2799 ANEEQA🧇 2763 NOTLASTMINUTE 2750 [PERSON…" at bounding box center [448, 212] width 897 height 424
click at [767, 278] on div "Correct! + 944 BHAVAN 2877 APPLIND 2799 ANEEQA🧇 2763 NOTLASTMINUTE 2750 [PERSON…" at bounding box center [448, 87] width 897 height 424
click at [753, 290] on div "Correct! + 944 BHAVAN 2877 APPLIND 2799 ANEEQA🧇 2763 NOTLASTMINUTE 2750 [PERSON…" at bounding box center [448, 212] width 897 height 424
click at [737, 293] on div "Correct! + 944 BHAVAN 2877 APPLIND 2799 ANEEQA🧇 2763 NOTLASTMINUTE 2750 [PERSON…" at bounding box center [448, 212] width 897 height 424
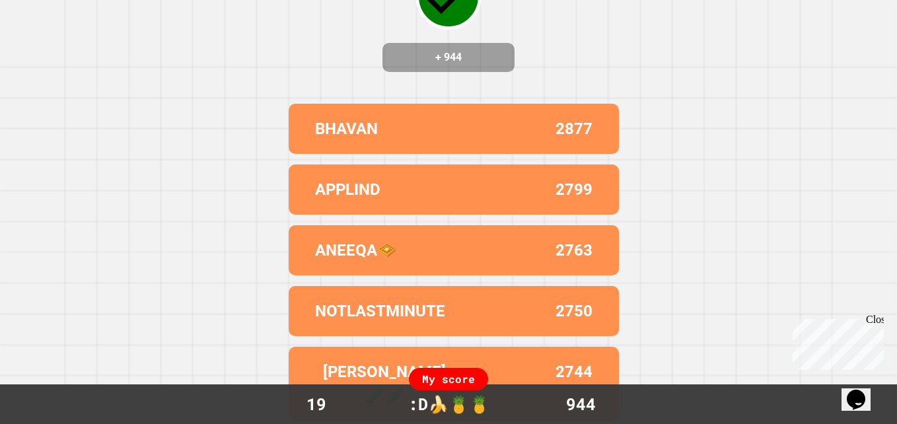
click at [740, 292] on div "Correct! + 944 BHAVAN 2877 APPLIND 2799 ANEEQA🧇 2763 NOTLASTMINUTE 2750 [PERSON…" at bounding box center [448, 212] width 897 height 424
click at [757, 289] on div "Correct! + 944 BHAVAN 2877 APPLIND 2799 ANEEQA🧇 2763 NOTLASTMINUTE 2750 [PERSON…" at bounding box center [448, 212] width 897 height 424
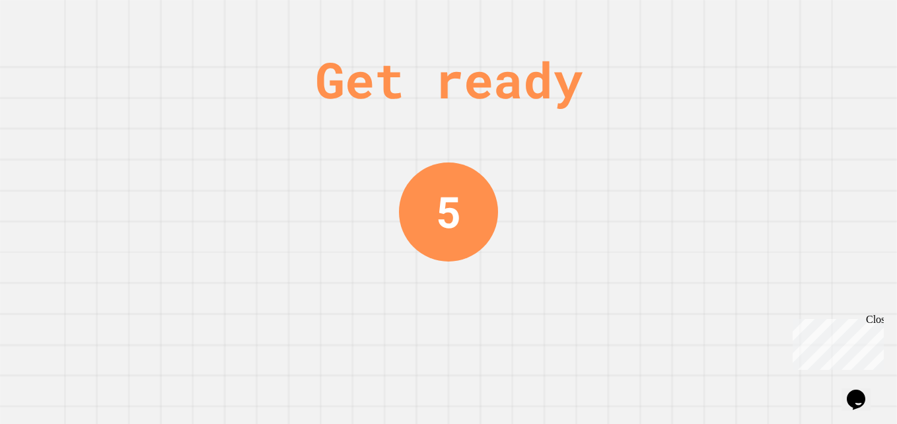
scroll to position [0, 0]
click at [750, 298] on div "Get ready 5" at bounding box center [448, 212] width 897 height 424
click at [749, 299] on div "Get ready 5" at bounding box center [448, 212] width 897 height 424
click at [765, 288] on div "Get ready 5" at bounding box center [448, 212] width 897 height 424
click at [755, 288] on div "Get ready 5" at bounding box center [448, 212] width 897 height 424
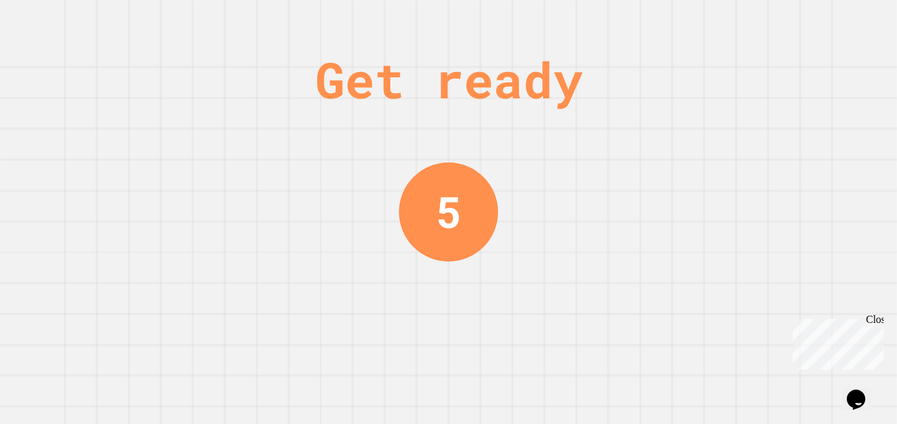
click at [735, 299] on div "Get ready 5" at bounding box center [448, 212] width 897 height 424
click at [739, 306] on div "Get ready 5" at bounding box center [448, 212] width 897 height 424
click at [750, 314] on div "Get ready 4" at bounding box center [448, 212] width 897 height 424
click at [741, 321] on div "Get ready 4" at bounding box center [448, 212] width 897 height 424
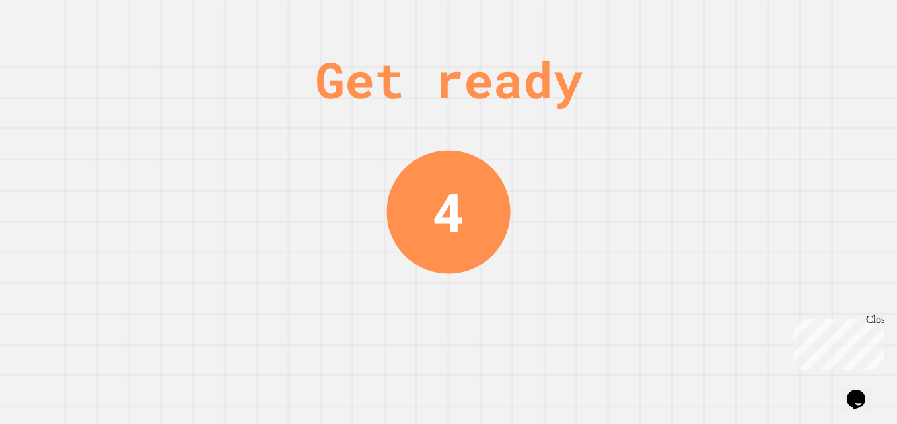
click at [744, 318] on div "Get ready 4" at bounding box center [448, 212] width 897 height 424
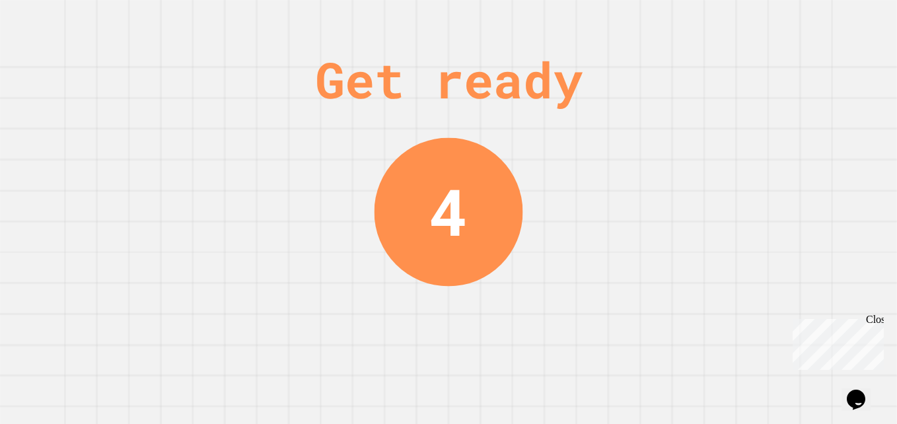
click at [731, 328] on div "Get ready 4" at bounding box center [448, 212] width 897 height 424
click at [727, 339] on div "Get ready 4" at bounding box center [448, 212] width 897 height 424
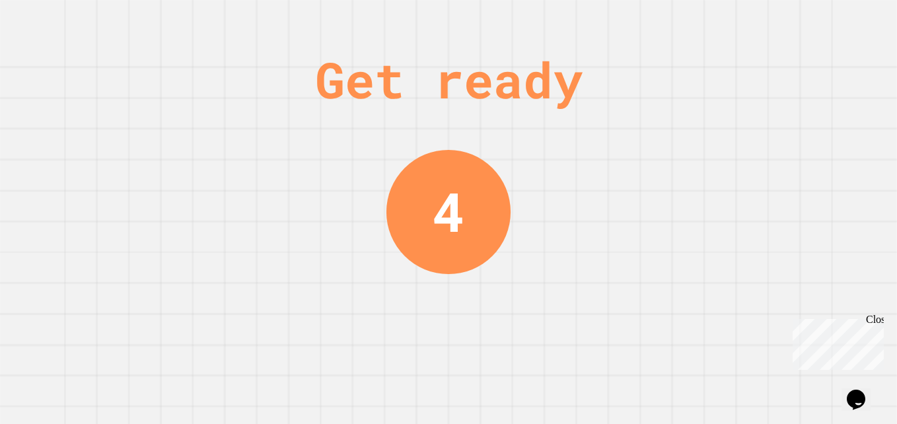
click at [722, 342] on div "Get ready 4" at bounding box center [448, 212] width 897 height 424
click at [724, 331] on div "Get ready 4" at bounding box center [448, 212] width 897 height 424
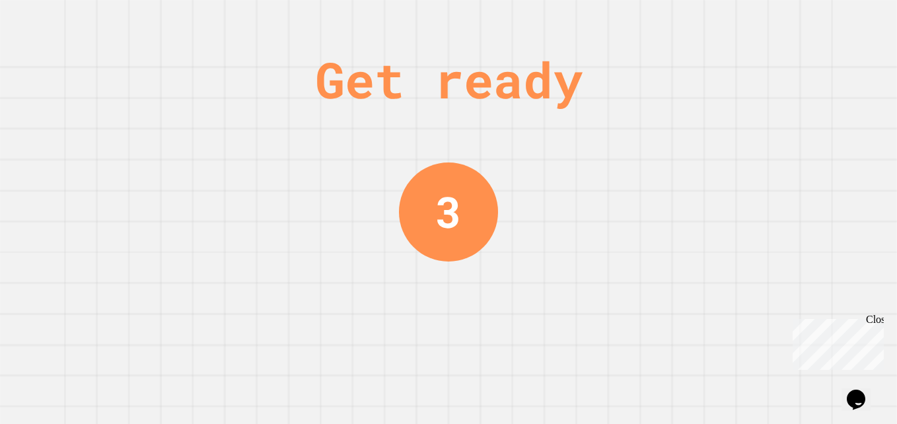
click at [707, 339] on div "Get ready 3" at bounding box center [448, 212] width 897 height 424
click at [700, 342] on div "Get ready 3" at bounding box center [448, 212] width 897 height 424
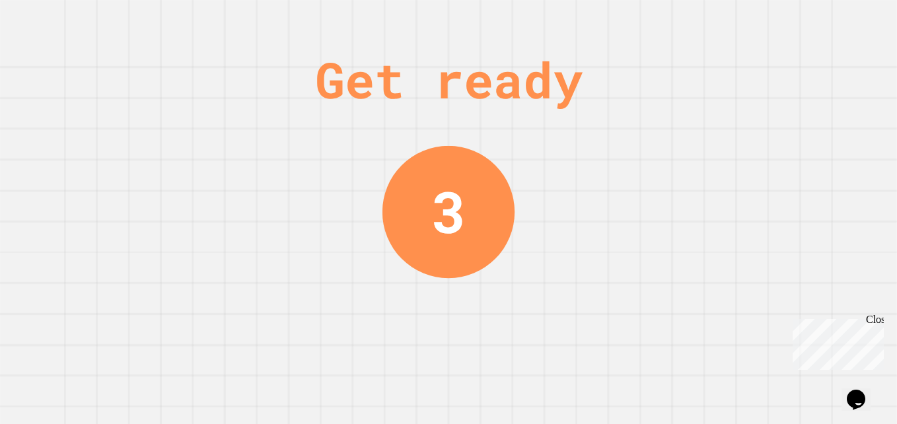
click at [695, 351] on div "Get ready 3" at bounding box center [448, 212] width 897 height 424
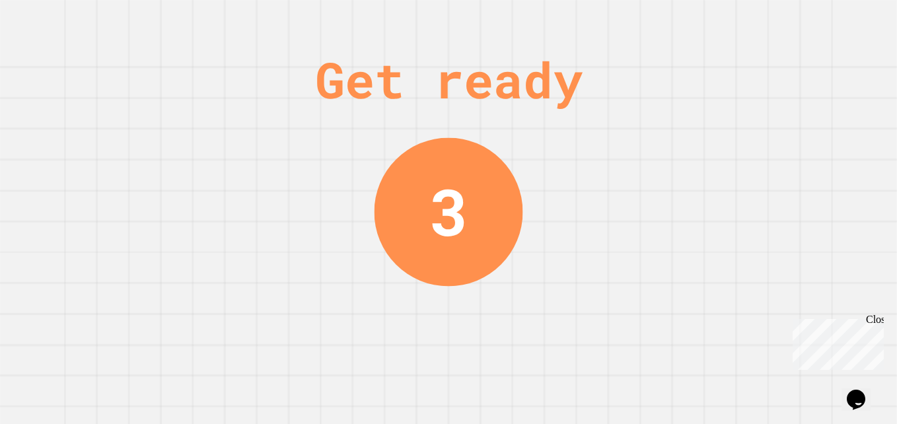
click at [699, 348] on div "Get ready 3" at bounding box center [448, 212] width 897 height 424
click at [711, 339] on div "Get ready 3" at bounding box center [448, 212] width 897 height 424
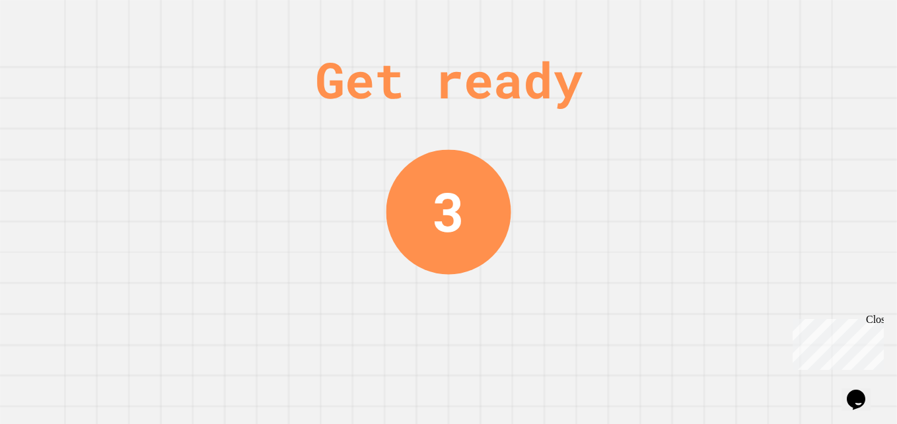
click at [709, 343] on div "Get ready 3" at bounding box center [448, 212] width 897 height 424
click at [704, 347] on div "Get ready 3" at bounding box center [448, 212] width 897 height 424
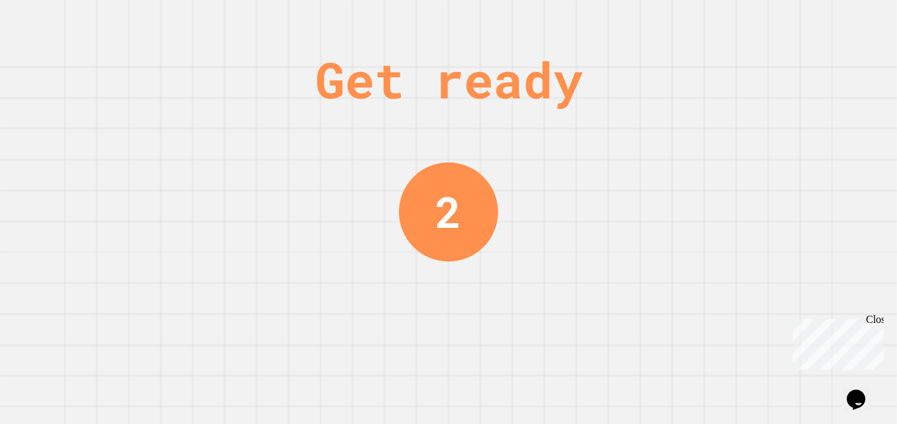
click at [709, 343] on div "Get ready 2" at bounding box center [448, 212] width 897 height 424
click at [708, 337] on div "Get ready 2" at bounding box center [448, 212] width 897 height 424
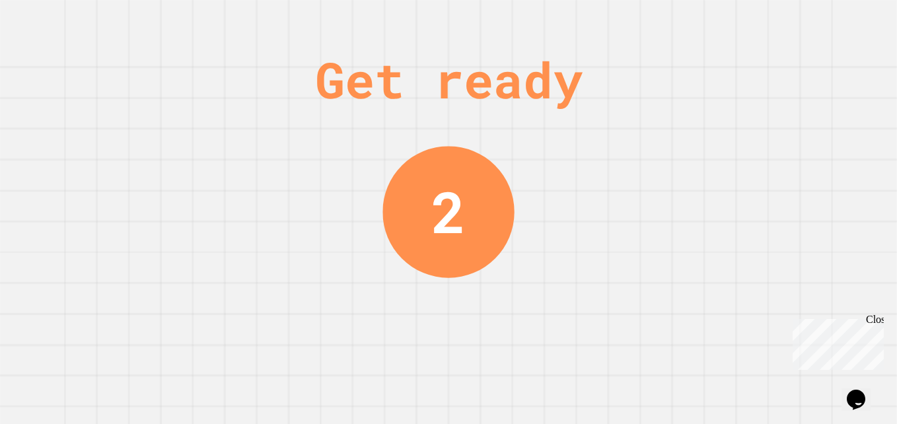
click at [710, 328] on div "Get ready 2" at bounding box center [448, 212] width 897 height 424
click at [728, 313] on div "Get ready 2" at bounding box center [448, 212] width 897 height 424
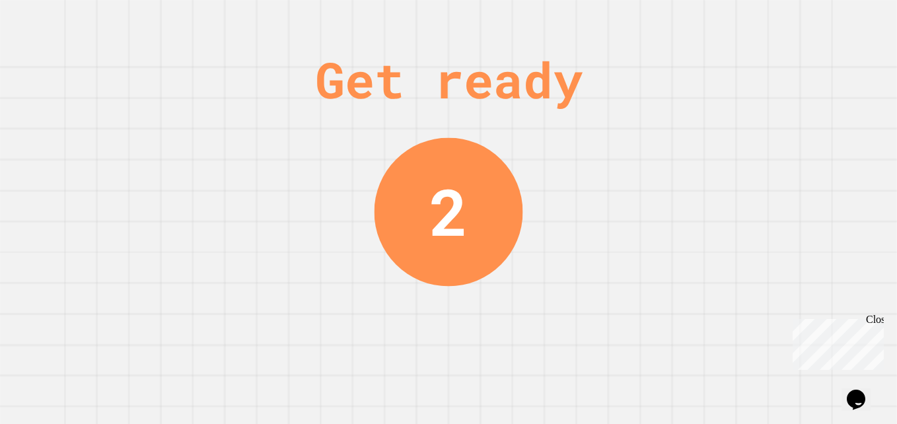
click at [721, 316] on div "Get ready 2" at bounding box center [448, 212] width 897 height 424
click at [699, 327] on div "Get ready 2" at bounding box center [448, 212] width 897 height 424
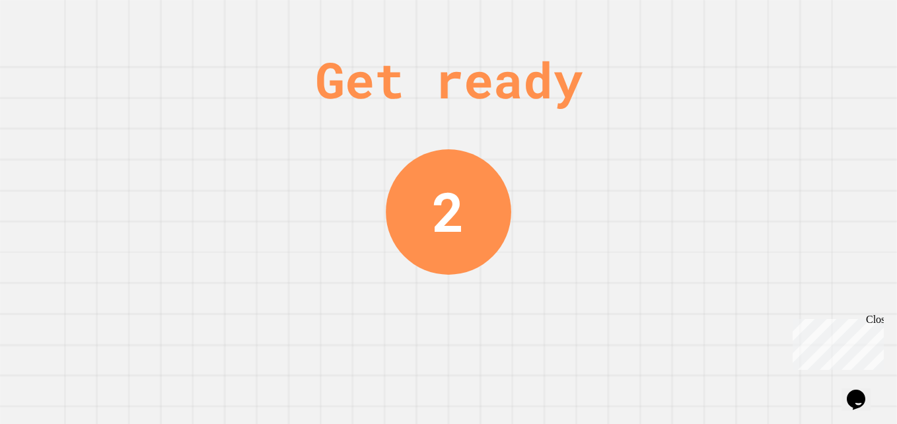
click at [697, 326] on div "Get ready 2" at bounding box center [448, 212] width 897 height 424
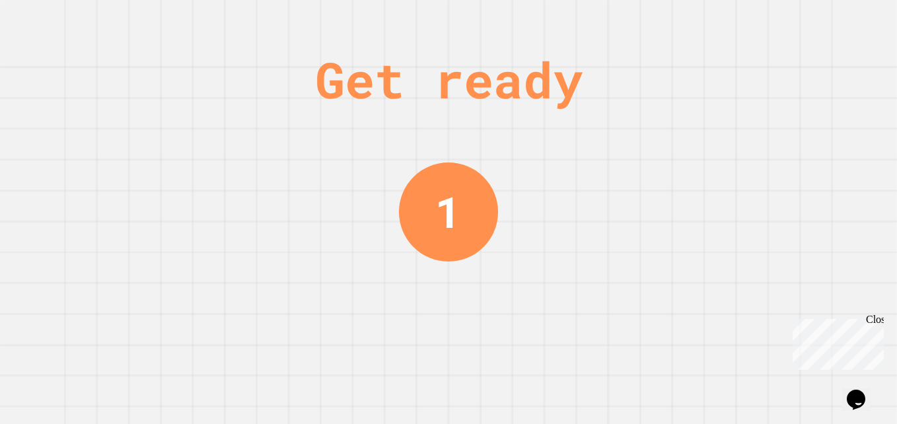
click at [691, 327] on div "Get ready 1" at bounding box center [448, 212] width 897 height 424
click at [699, 322] on div "Get ready 1" at bounding box center [448, 212] width 897 height 424
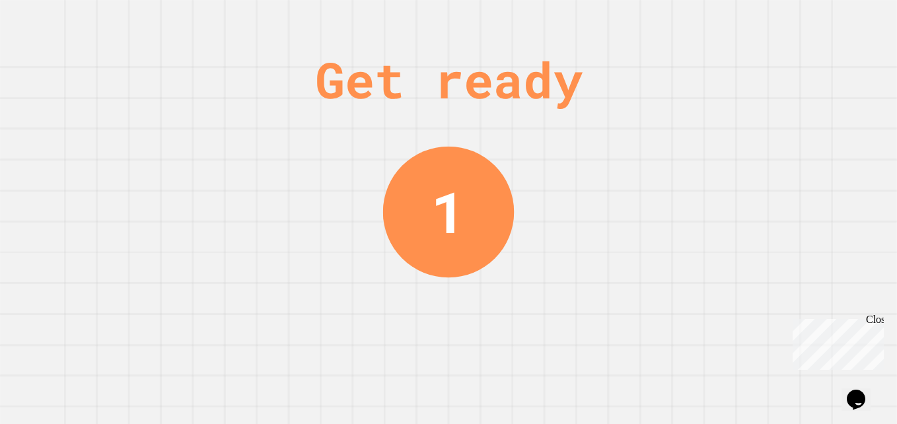
click at [704, 318] on div "Get ready 1" at bounding box center [448, 212] width 897 height 424
click at [708, 315] on div "Get ready 1" at bounding box center [448, 212] width 897 height 424
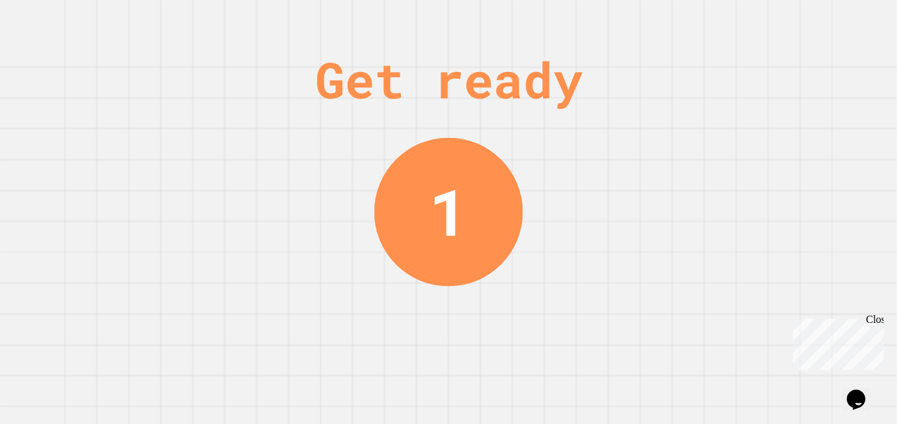
click at [709, 314] on div "Get ready 1" at bounding box center [448, 212] width 897 height 424
click at [707, 314] on div "Get ready 1" at bounding box center [448, 212] width 897 height 424
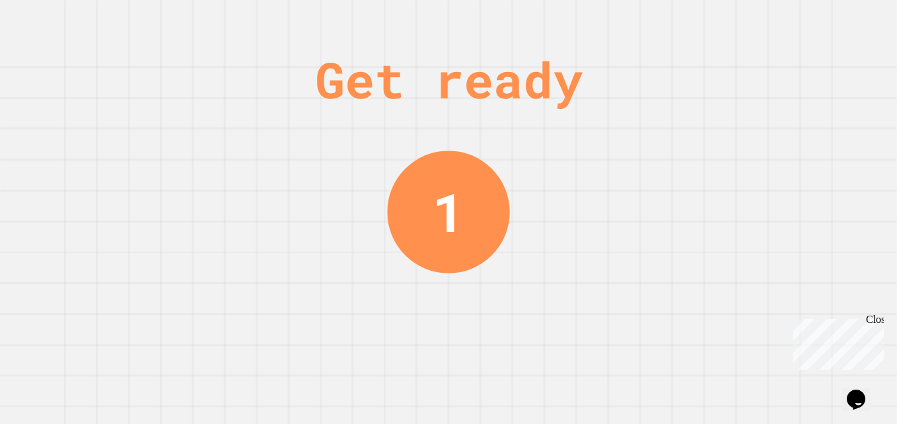
click at [706, 316] on div "Get ready 1" at bounding box center [448, 212] width 897 height 424
click at [706, 317] on div "Get ready 1" at bounding box center [448, 212] width 897 height 424
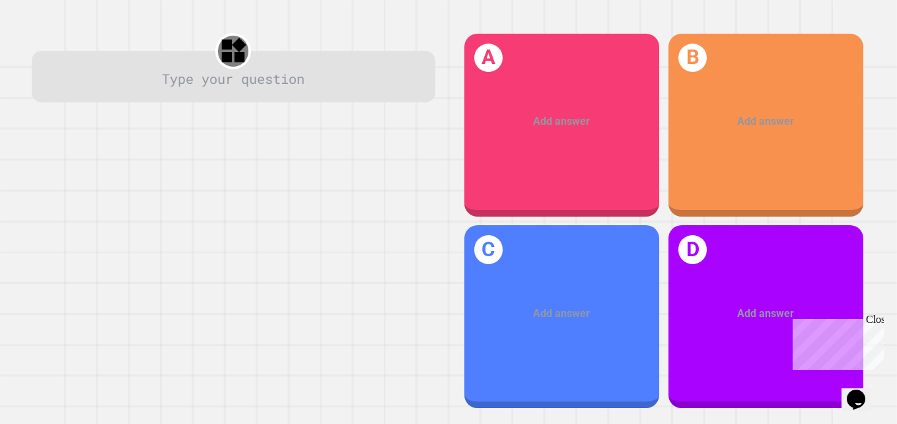
click at [708, 317] on div "Add answer" at bounding box center [765, 314] width 195 height 58
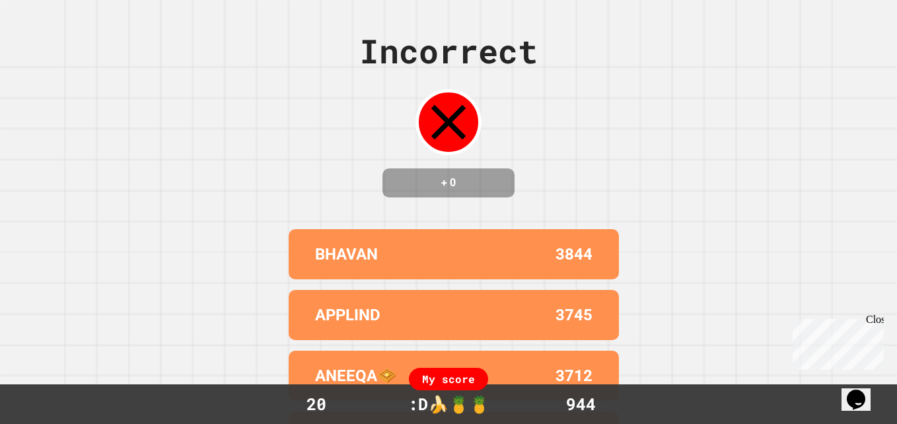
click at [633, 299] on div "Incorrect + 0 BHAVAN 3844 APPLIND 3745 ANEEQA🧇 3712 [PERSON_NAME] 🥒🥒 3634 ZAHAR…" at bounding box center [448, 212] width 897 height 424
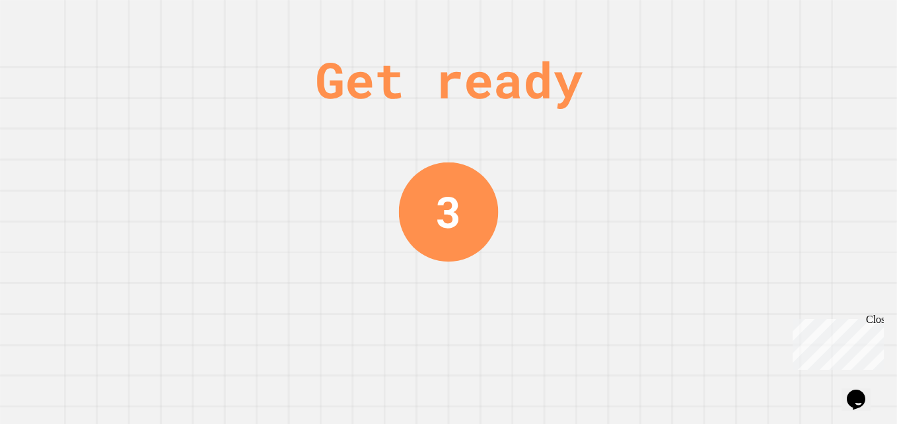
drag, startPoint x: 633, startPoint y: 299, endPoint x: 664, endPoint y: 309, distance: 31.9
click at [664, 309] on div "Get ready 3" at bounding box center [448, 212] width 897 height 424
click at [708, 325] on div "Get ready 1" at bounding box center [448, 212] width 897 height 424
click at [709, 324] on div "Get ready 1" at bounding box center [448, 212] width 897 height 424
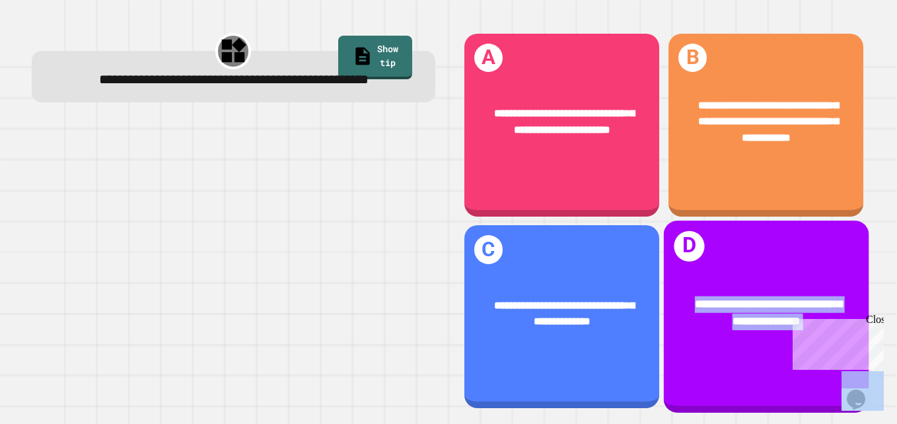
click at [709, 324] on div "**********" at bounding box center [765, 313] width 205 height 79
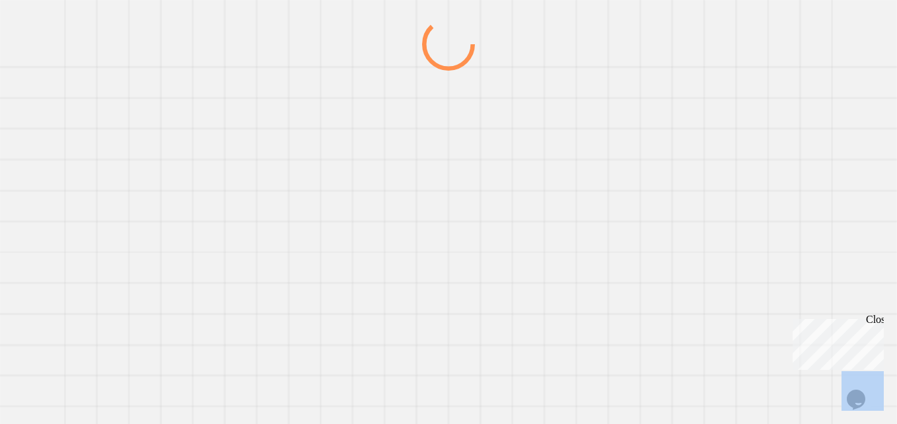
click at [709, 324] on div at bounding box center [448, 221] width 861 height 406
click at [0, 0] on div at bounding box center [0, 0] width 0 height 0
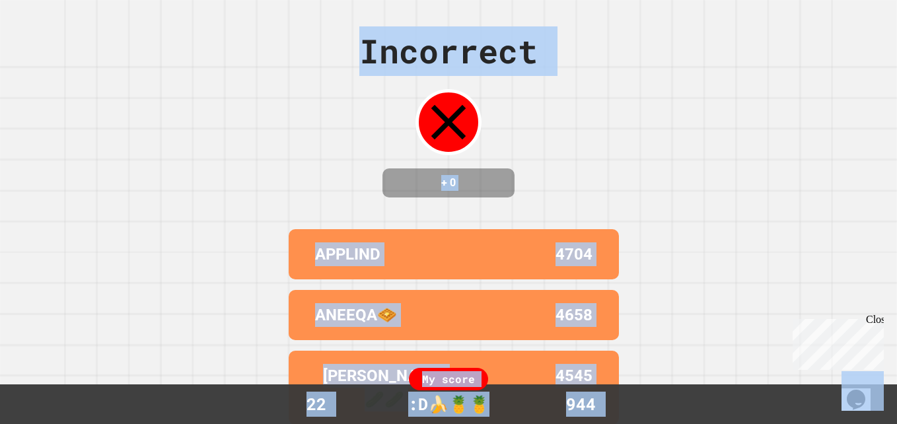
drag, startPoint x: 697, startPoint y: 305, endPoint x: 686, endPoint y: 288, distance: 20.2
click at [686, 288] on div "Incorrect + 0 APPLIND 4704 ANEEQA🧇 4658 [PERSON_NAME] 🥒🥒 4545 ZAHAR 4389 MYKEY …" at bounding box center [448, 212] width 897 height 424
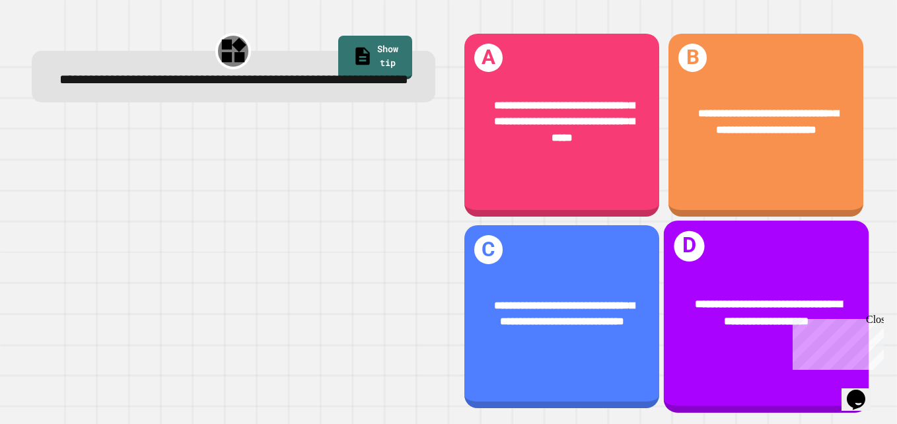
click at [695, 299] on span "**********" at bounding box center [768, 313] width 147 height 28
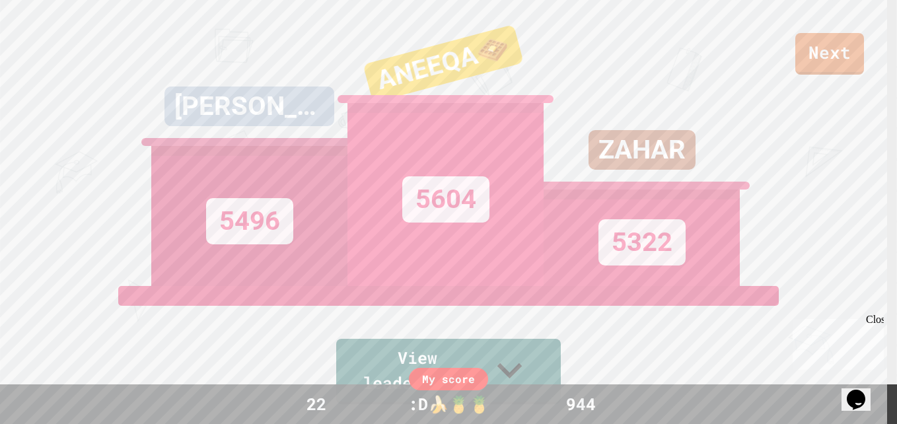
click at [500, 286] on div "5604" at bounding box center [445, 194] width 196 height 183
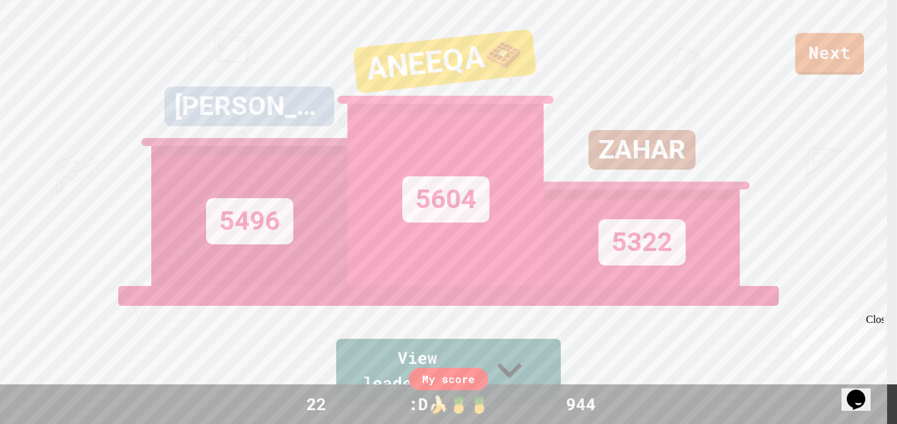
click at [319, 389] on div "My score 22 :D🍌🍍🍍 944" at bounding box center [448, 404] width 897 height 40
